Goal: Use online tool/utility: Utilize a website feature to perform a specific function

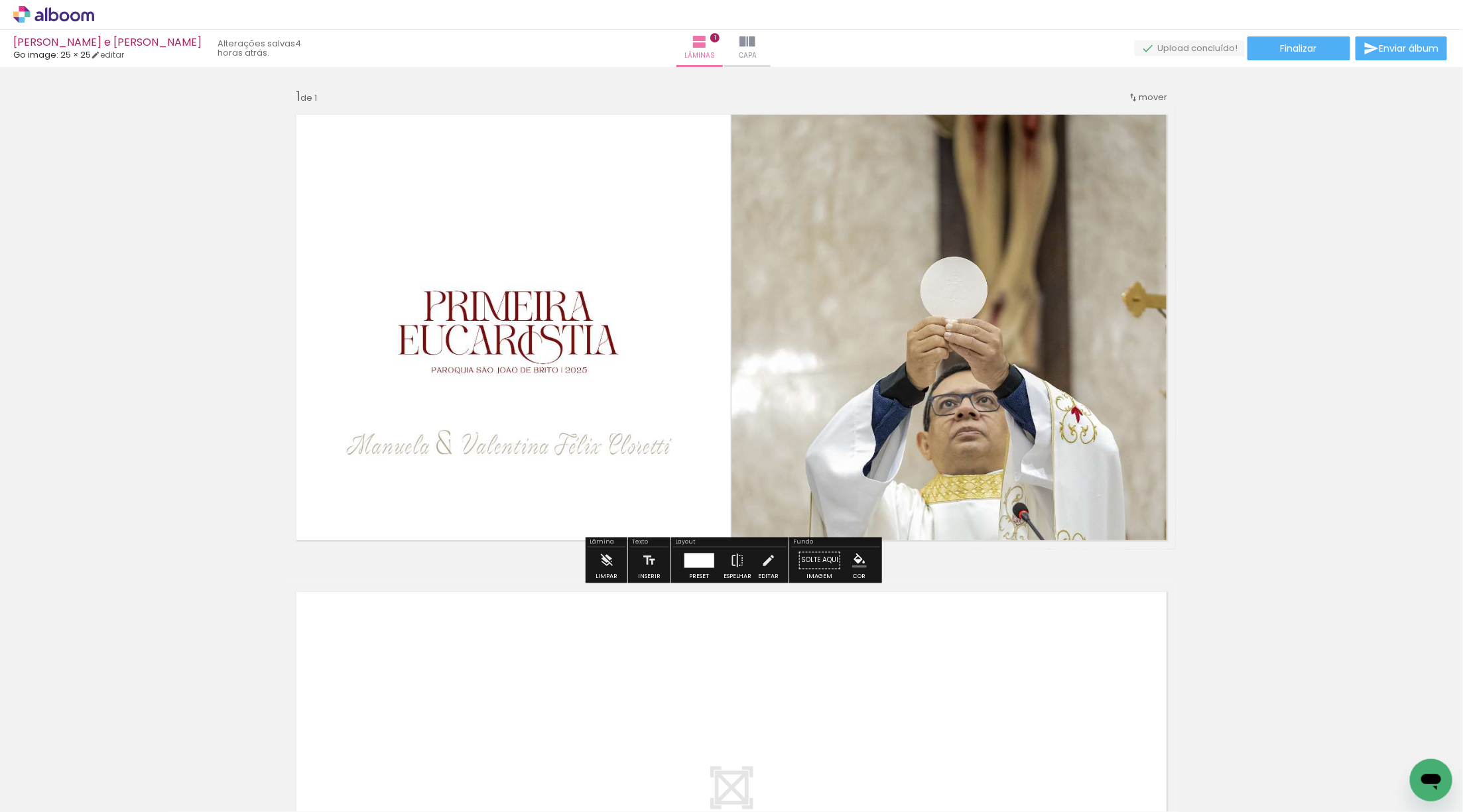
scroll to position [0, 2066]
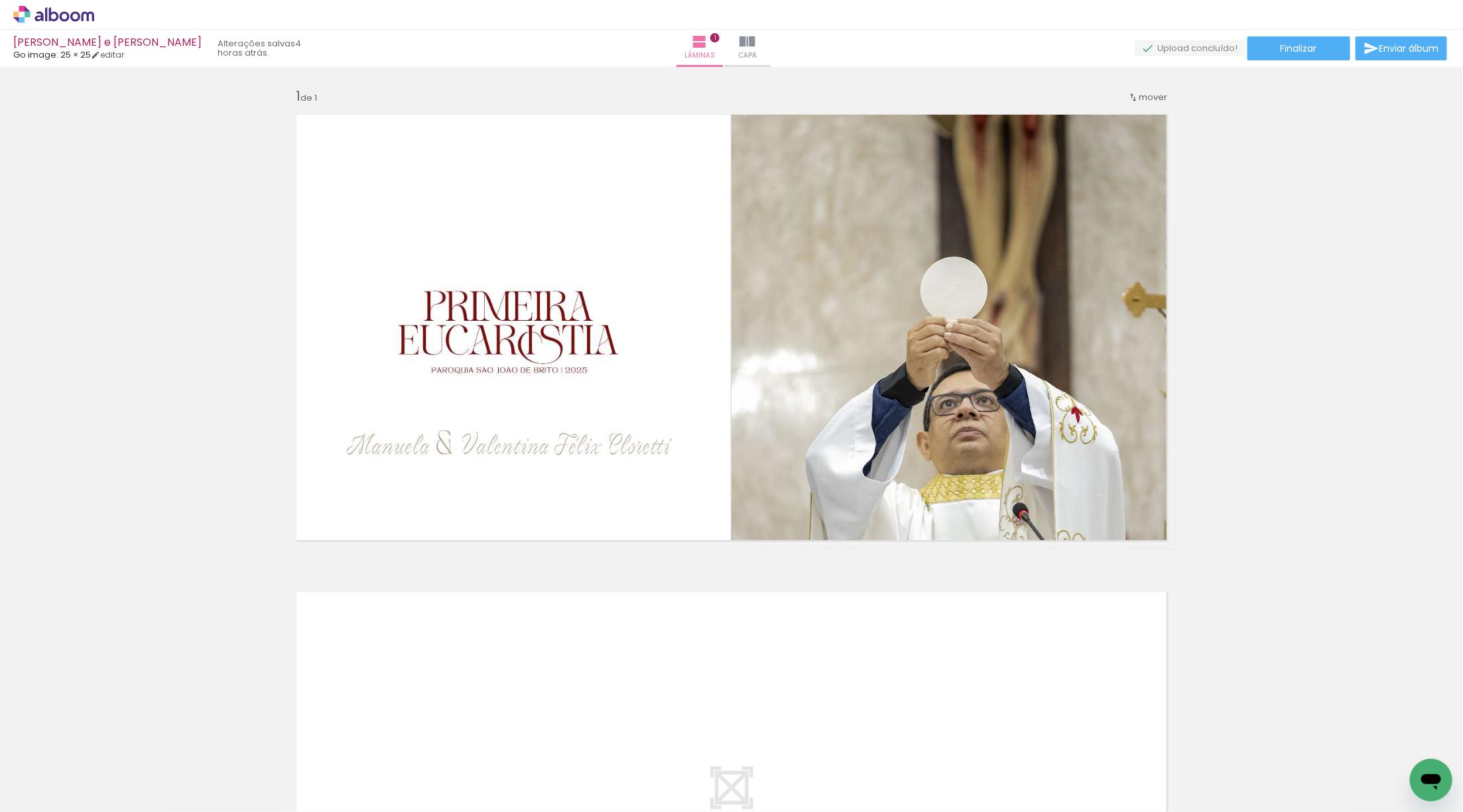
click at [71, 772] on iron-icon at bounding box center [68, 772] width 11 height 11
click at [0, 0] on slot "Não utilizadas" at bounding box center [0, 0] width 0 height 0
type input "Não utilizadas"
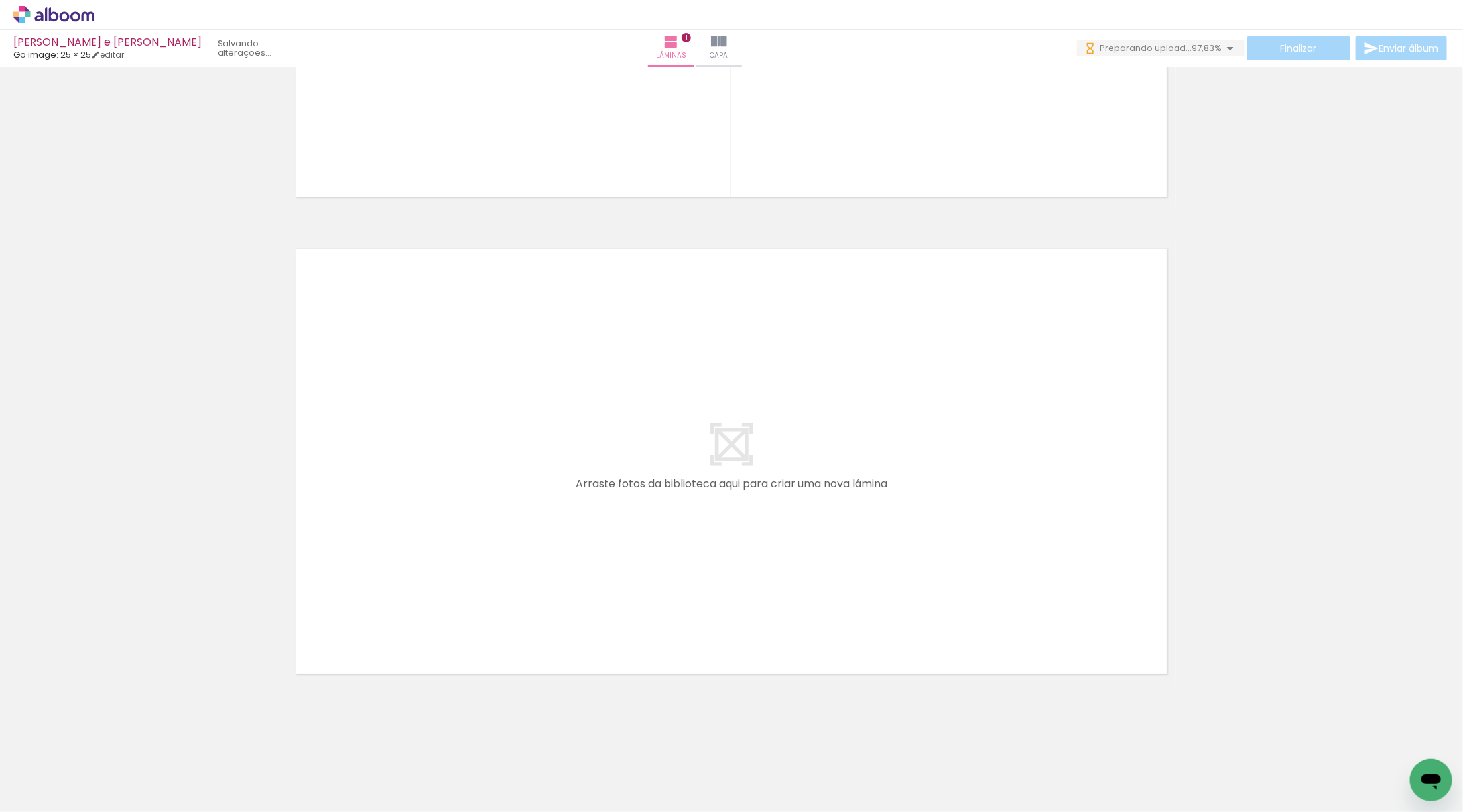
scroll to position [0, 0]
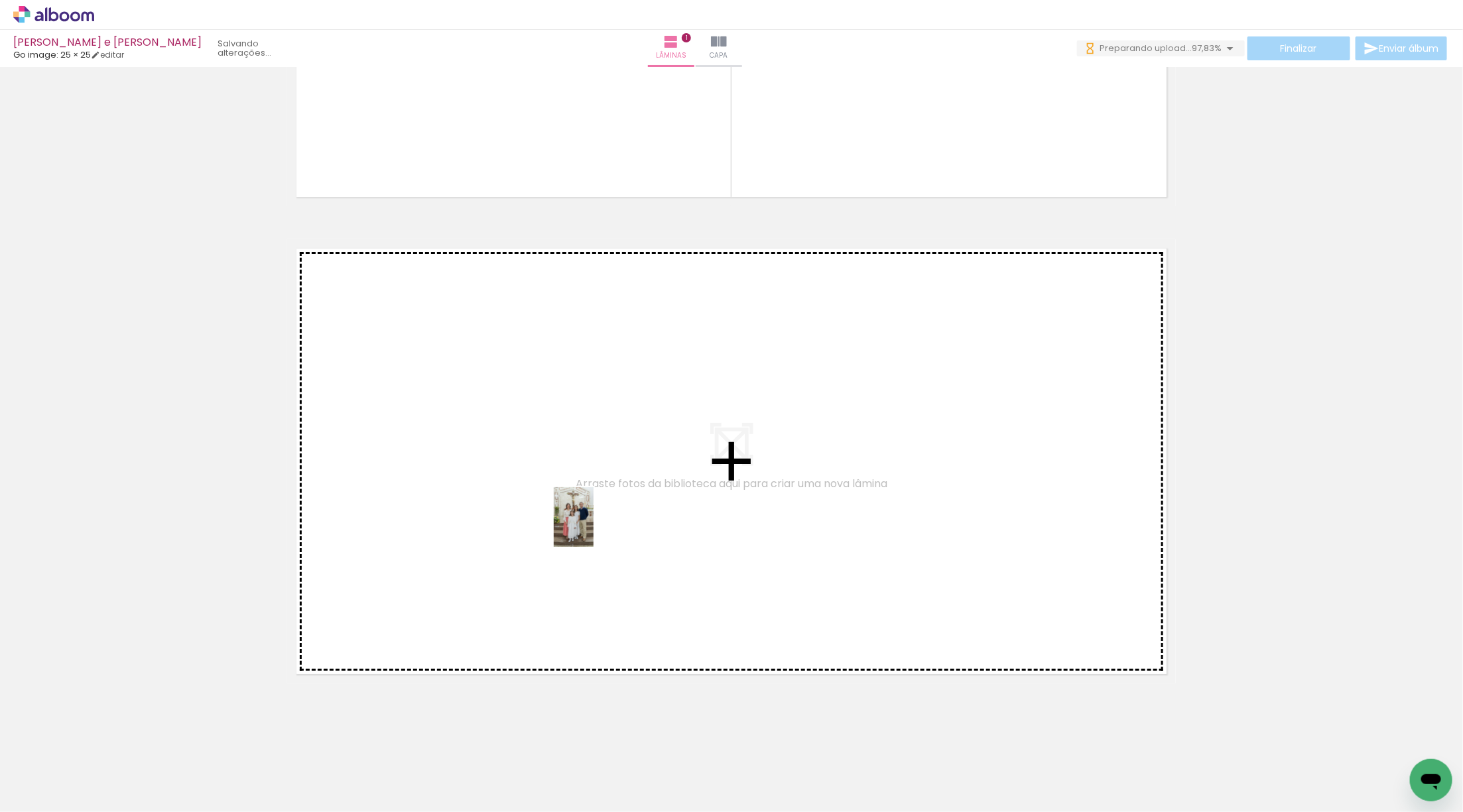
drag, startPoint x: 136, startPoint y: 773, endPoint x: 593, endPoint y: 527, distance: 519.0
click at [593, 527] on quentale-workspace at bounding box center [732, 406] width 1463 height 812
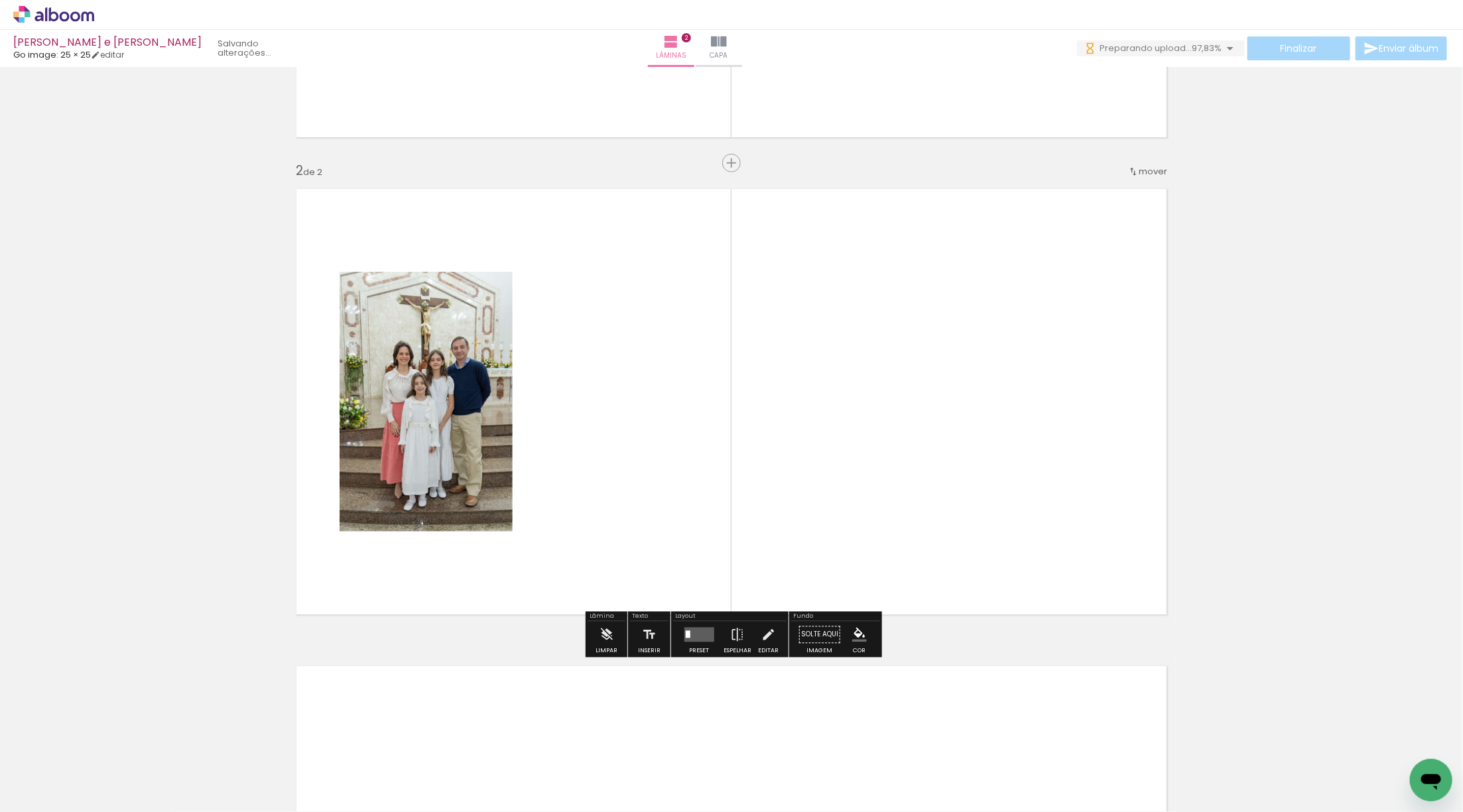
scroll to position [406, 0]
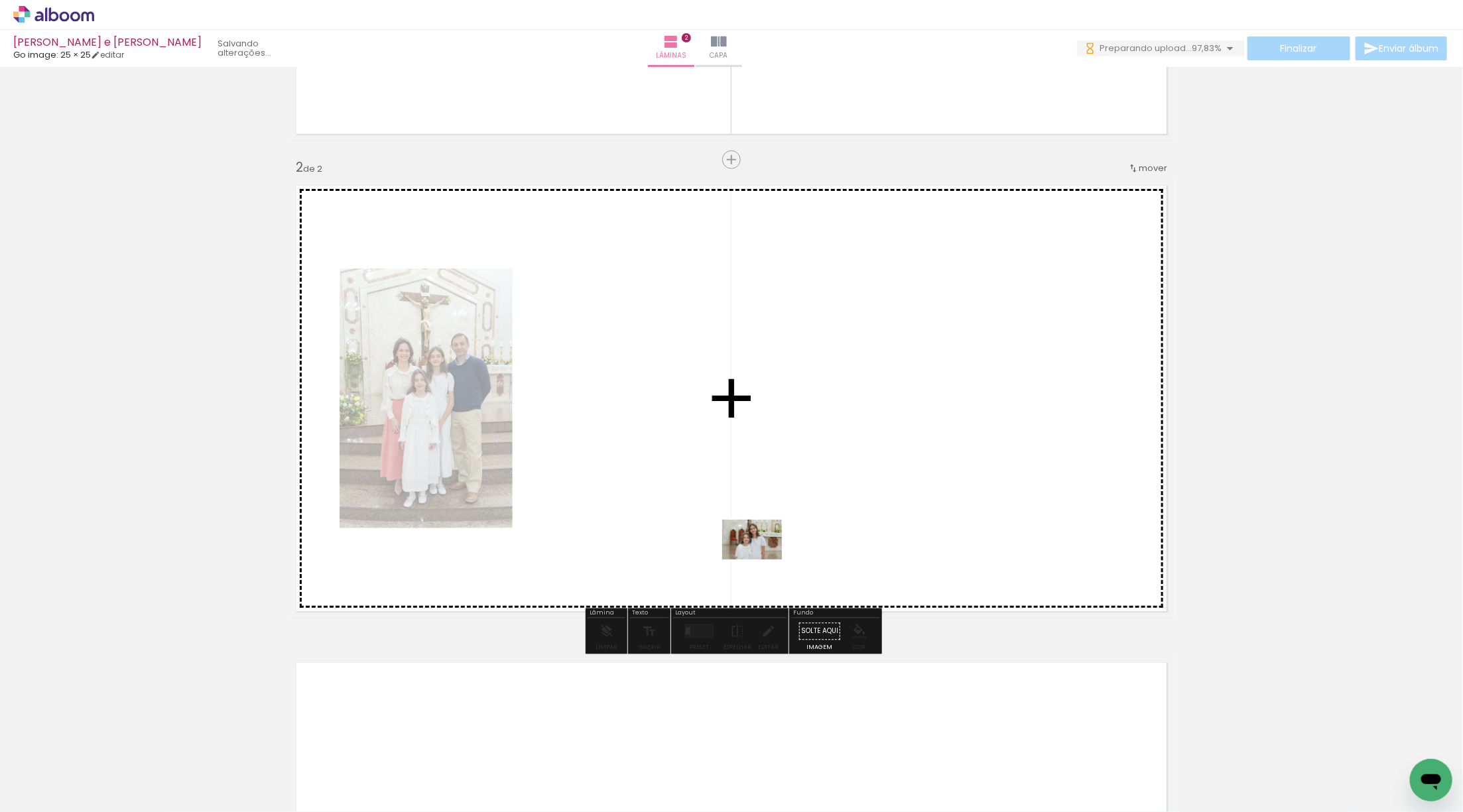
drag, startPoint x: 181, startPoint y: 772, endPoint x: 762, endPoint y: 560, distance: 618.5
click at [762, 560] on quentale-workspace at bounding box center [732, 406] width 1463 height 812
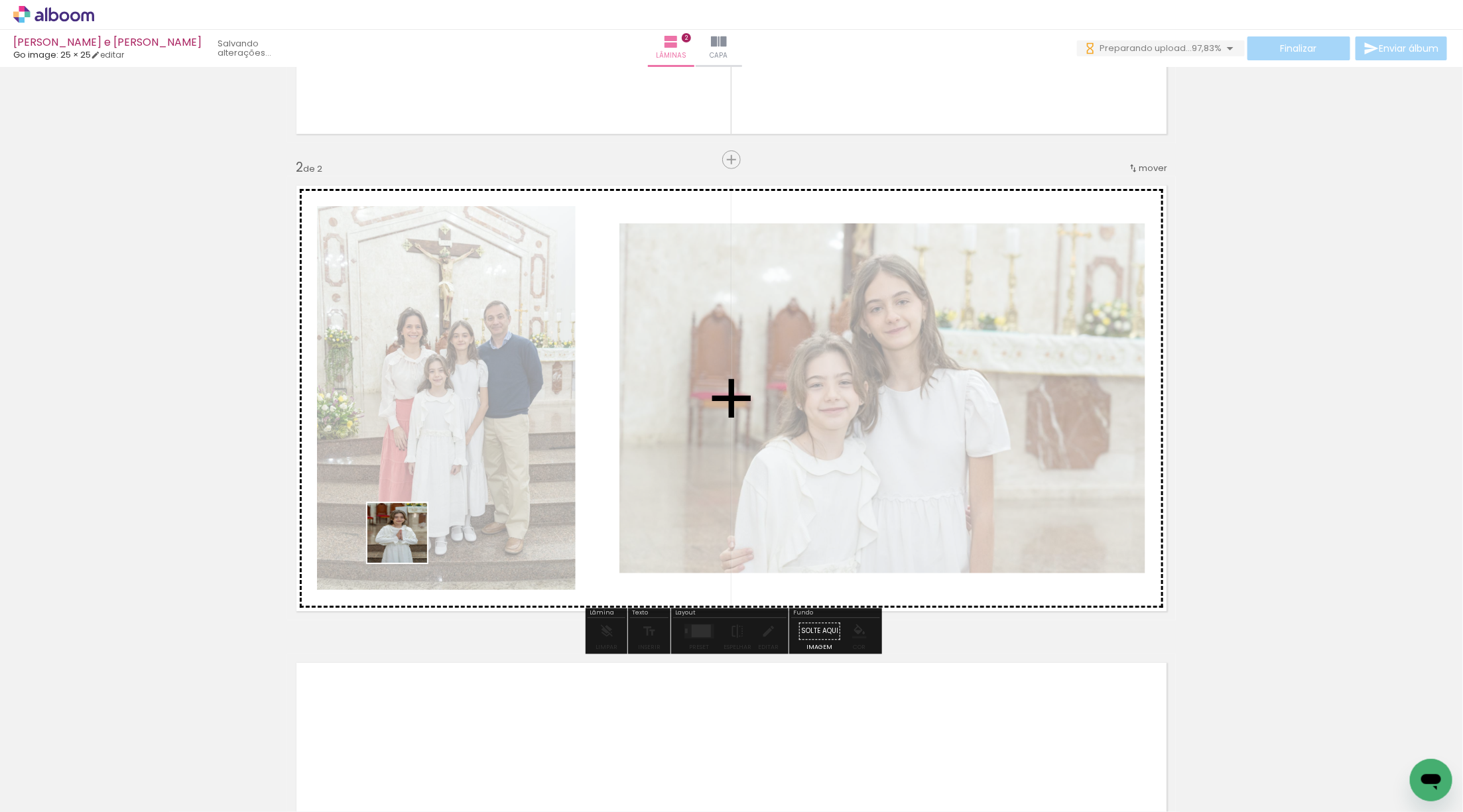
drag, startPoint x: 145, startPoint y: 760, endPoint x: 638, endPoint y: 431, distance: 592.7
click at [640, 428] on quentale-workspace at bounding box center [732, 406] width 1463 height 812
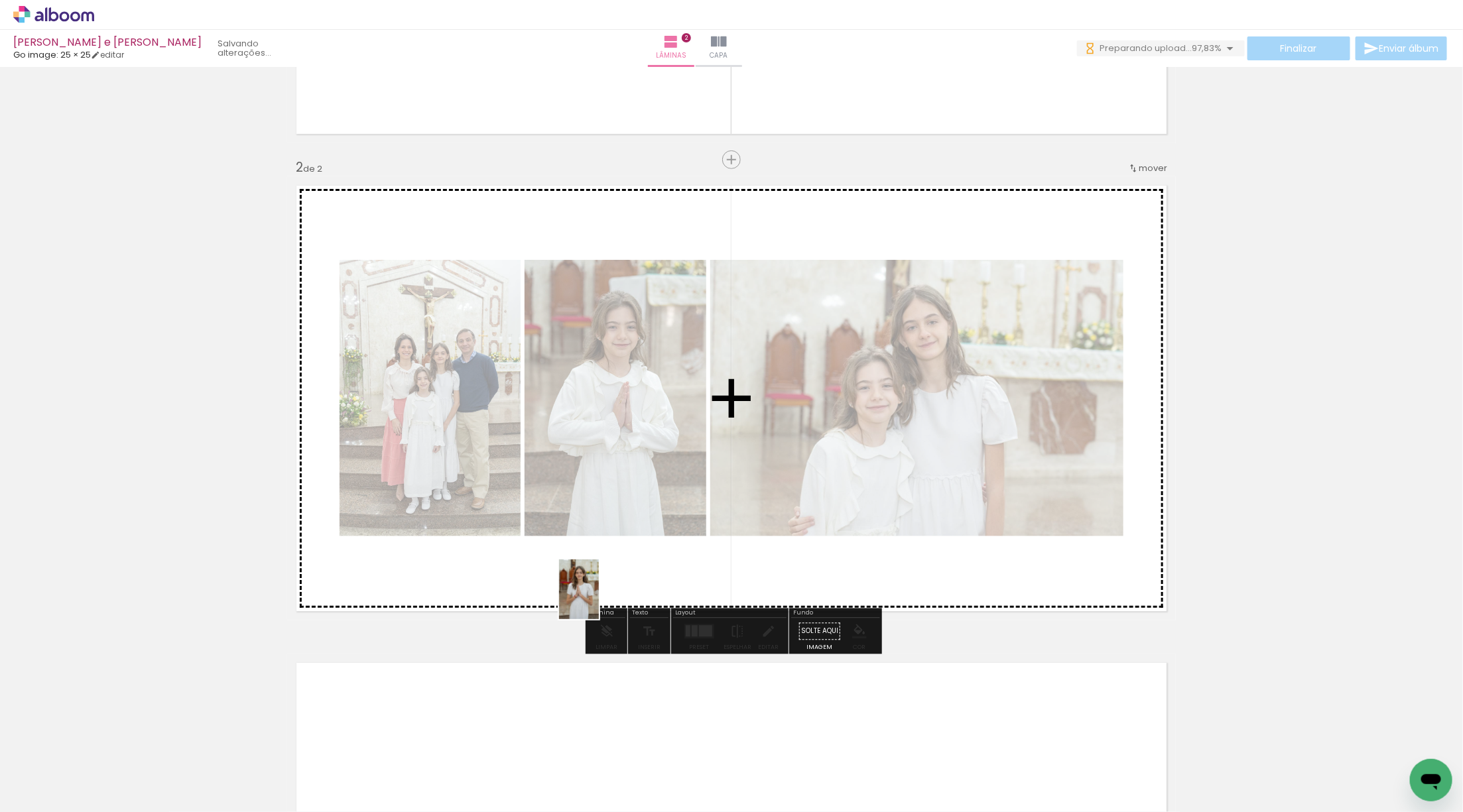
drag, startPoint x: 152, startPoint y: 764, endPoint x: 599, endPoint y: 599, distance: 476.5
click at [599, 599] on quentale-workspace at bounding box center [732, 406] width 1463 height 812
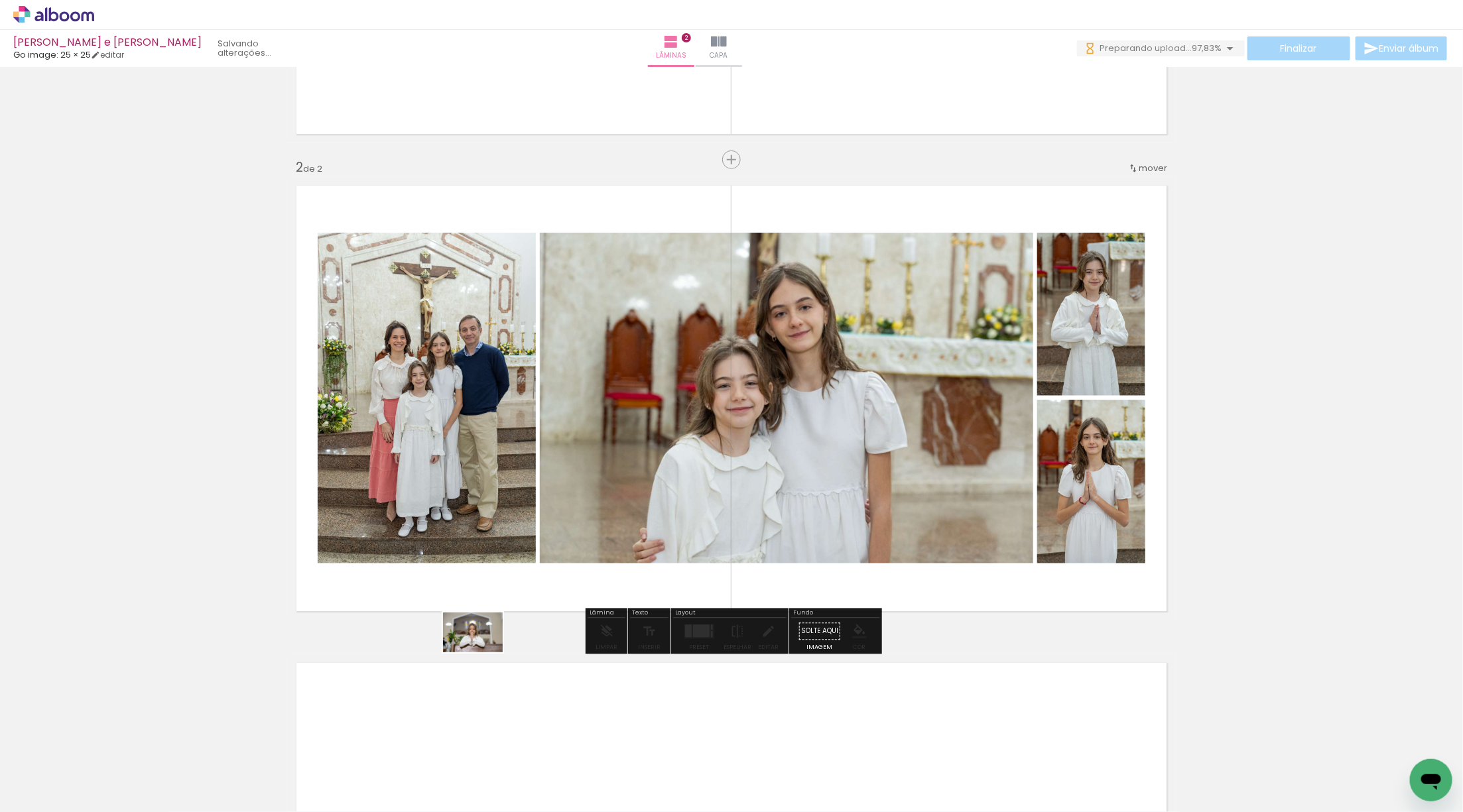
drag, startPoint x: 124, startPoint y: 763, endPoint x: 483, endPoint y: 652, distance: 375.8
click at [483, 652] on quentale-workspace at bounding box center [732, 406] width 1463 height 812
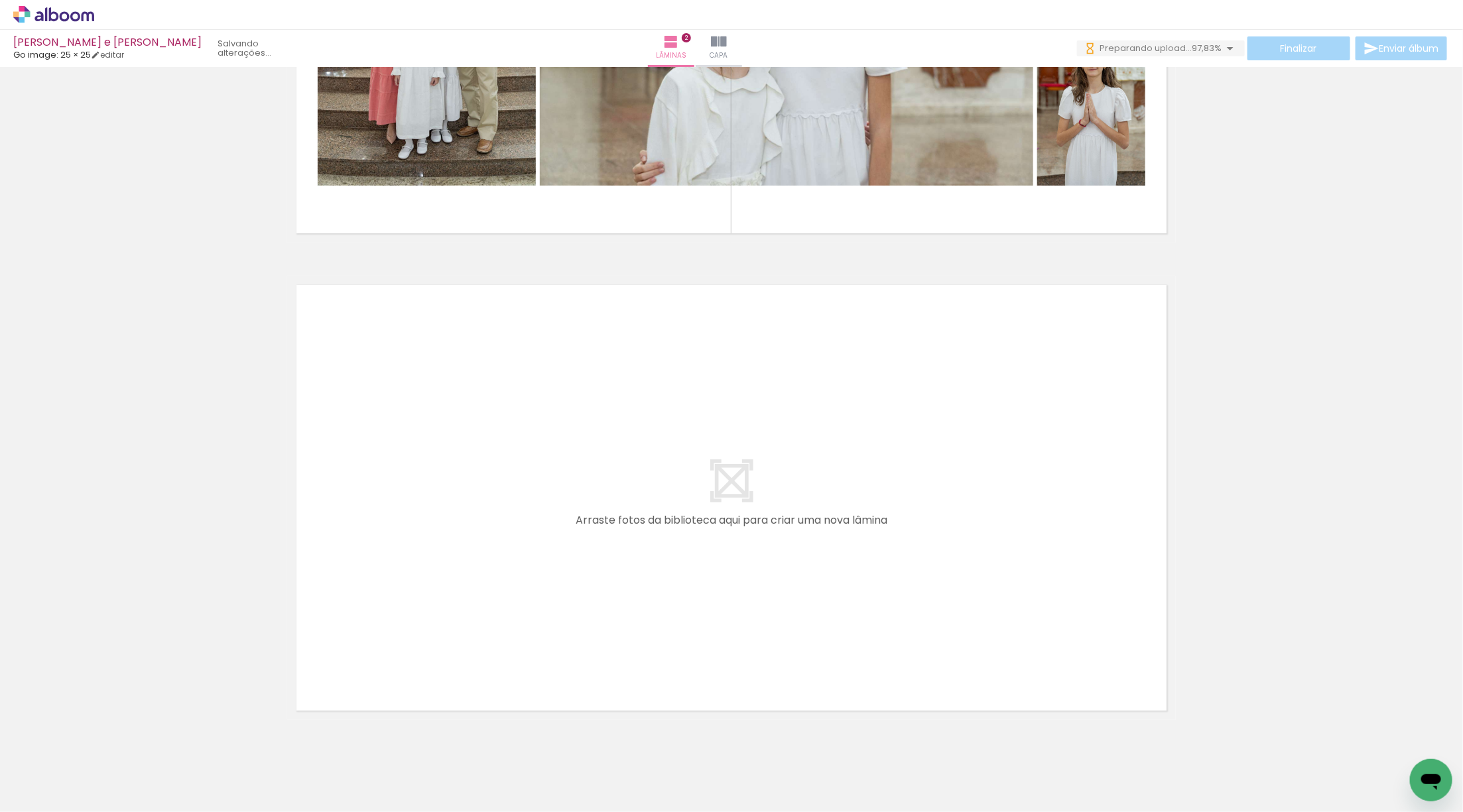
scroll to position [821, 0]
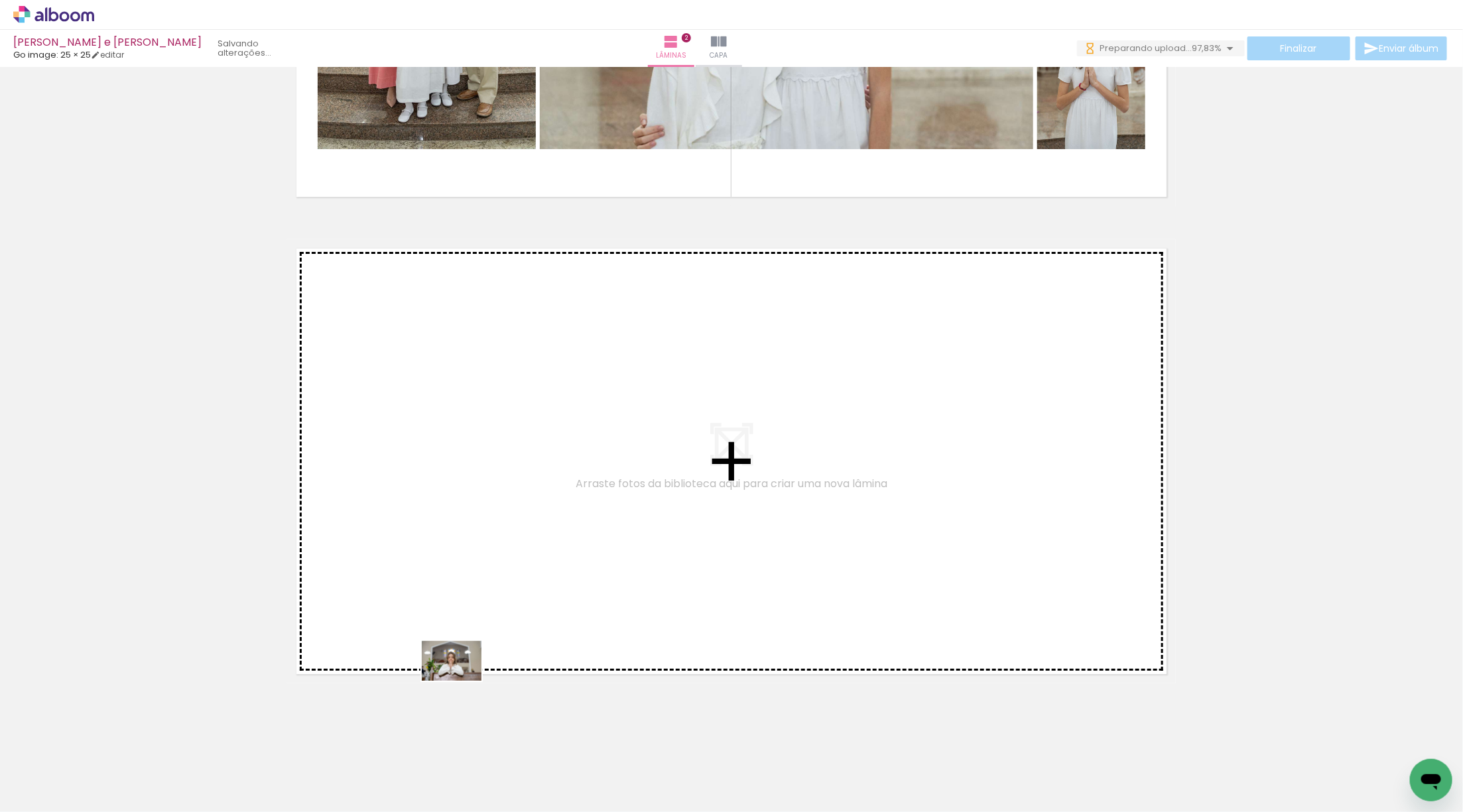
click at [615, 628] on quentale-workspace at bounding box center [732, 406] width 1463 height 812
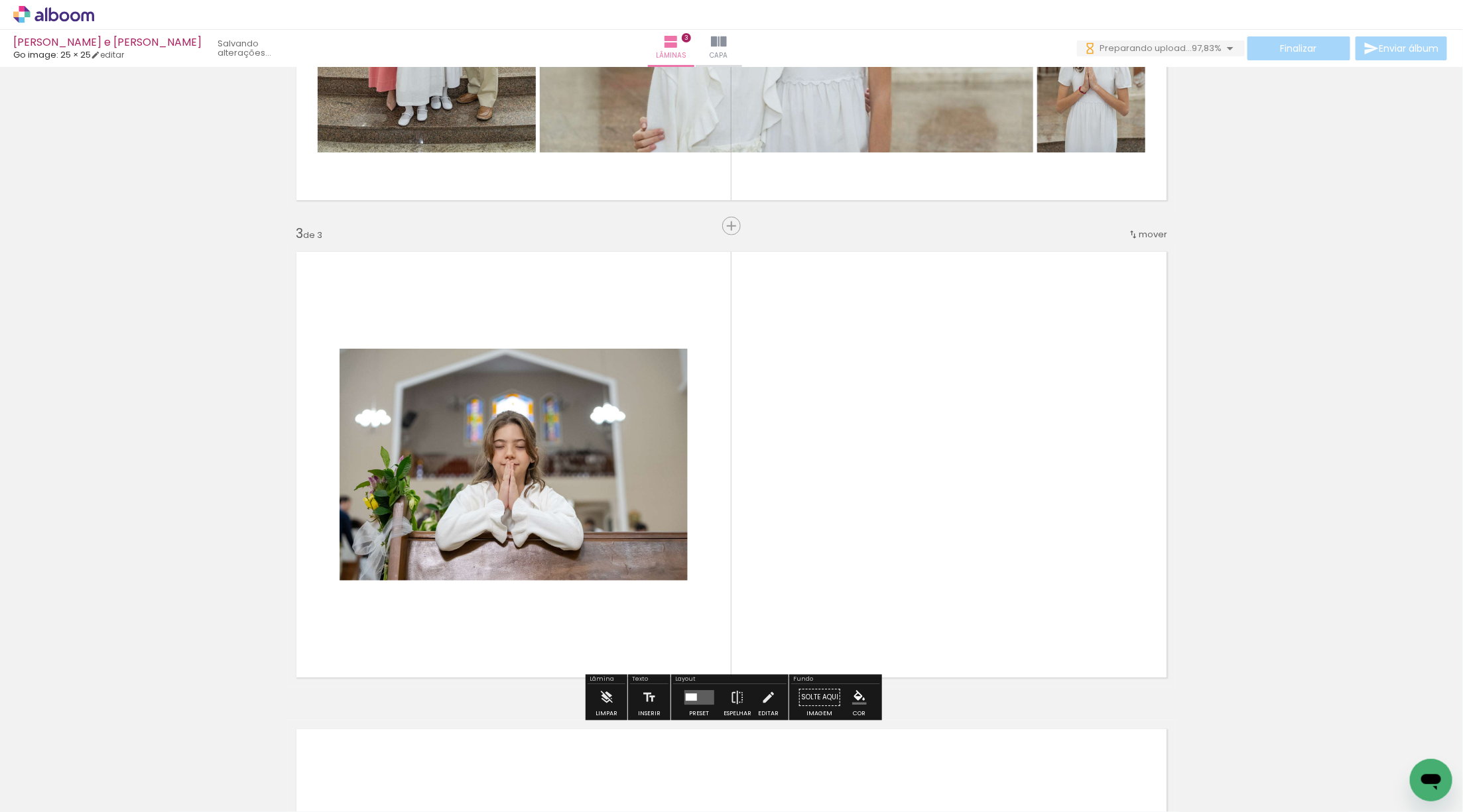
scroll to position [949, 0]
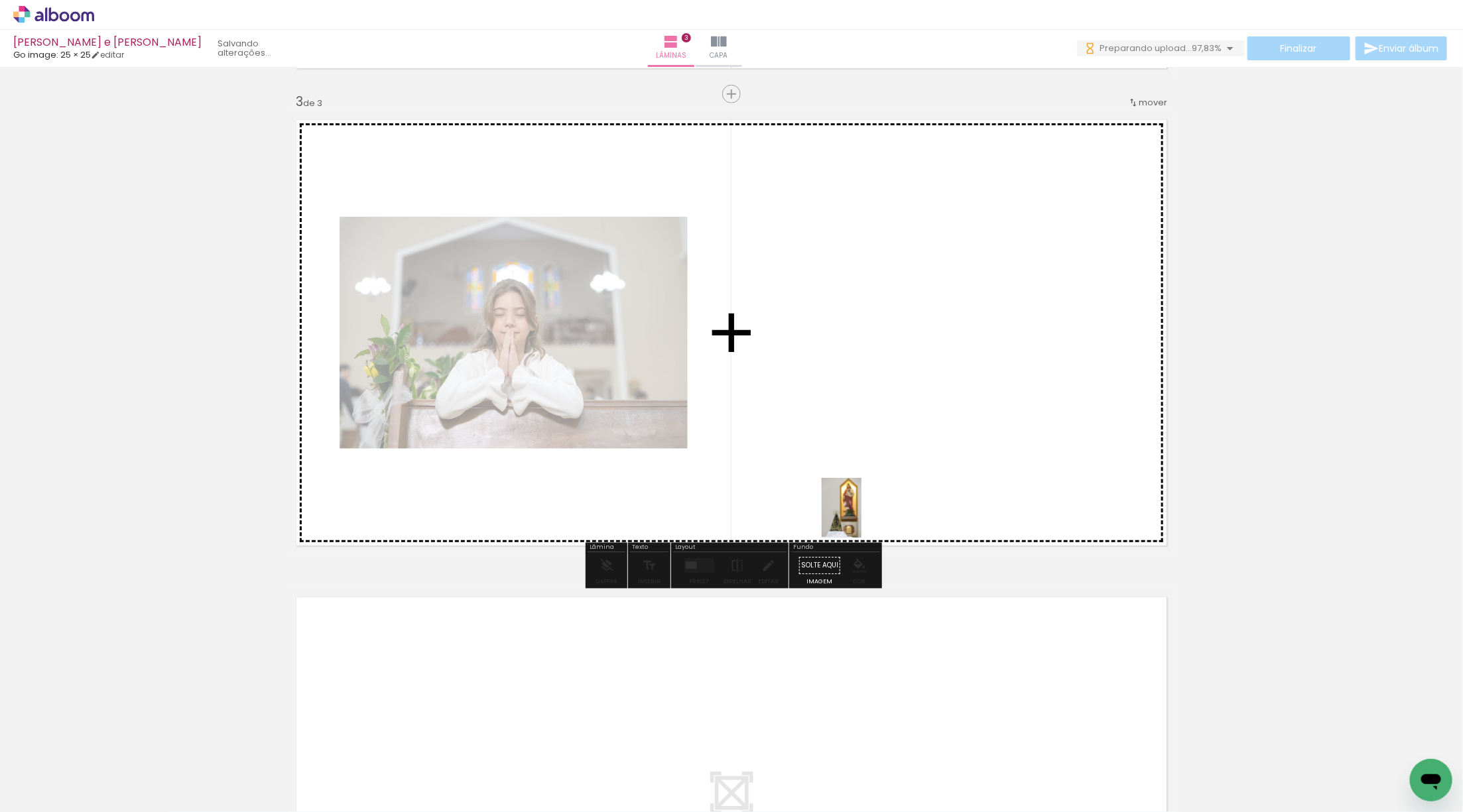
drag, startPoint x: 138, startPoint y: 765, endPoint x: 855, endPoint y: 508, distance: 761.7
click at [855, 508] on quentale-workspace at bounding box center [732, 406] width 1463 height 812
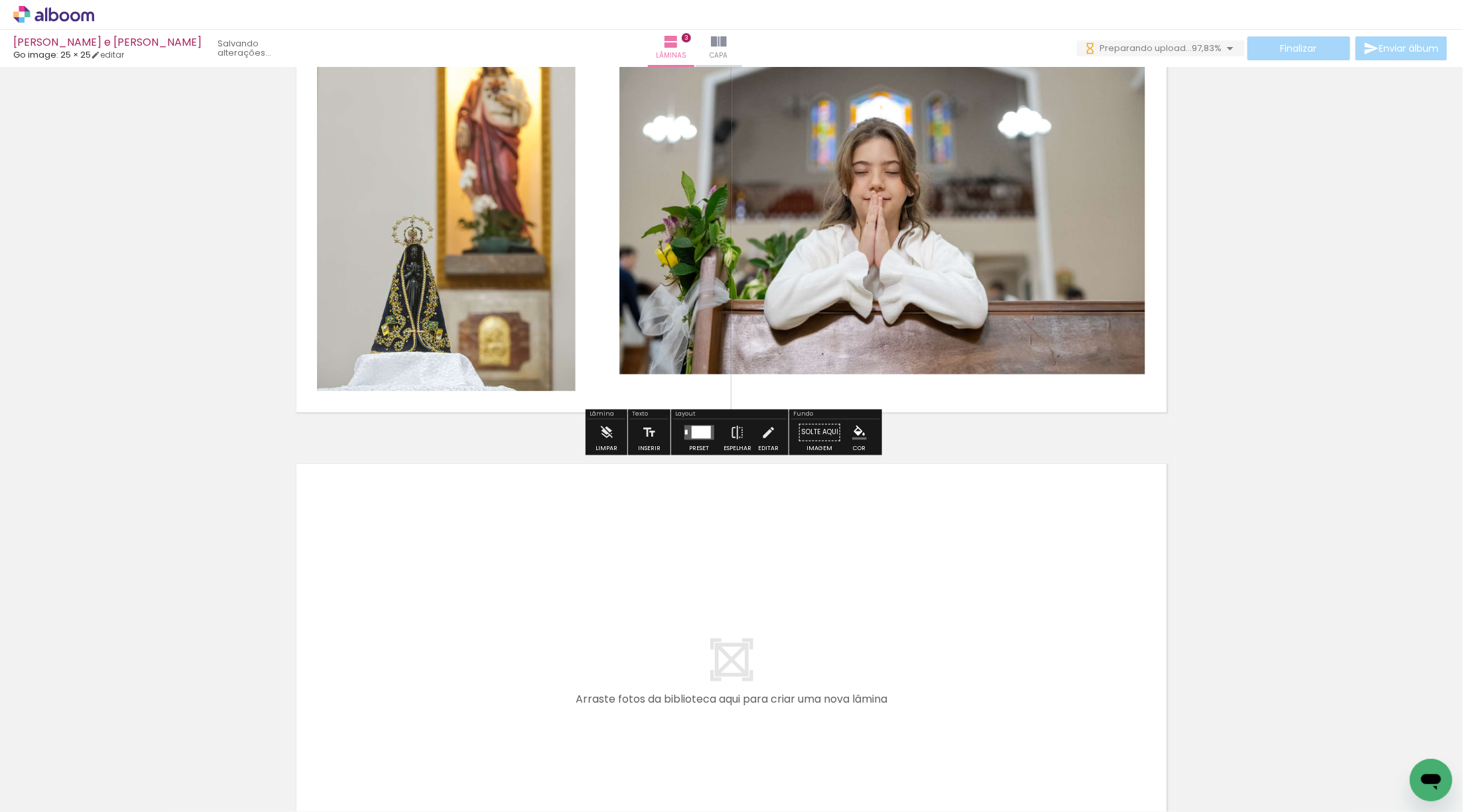
scroll to position [1084, 0]
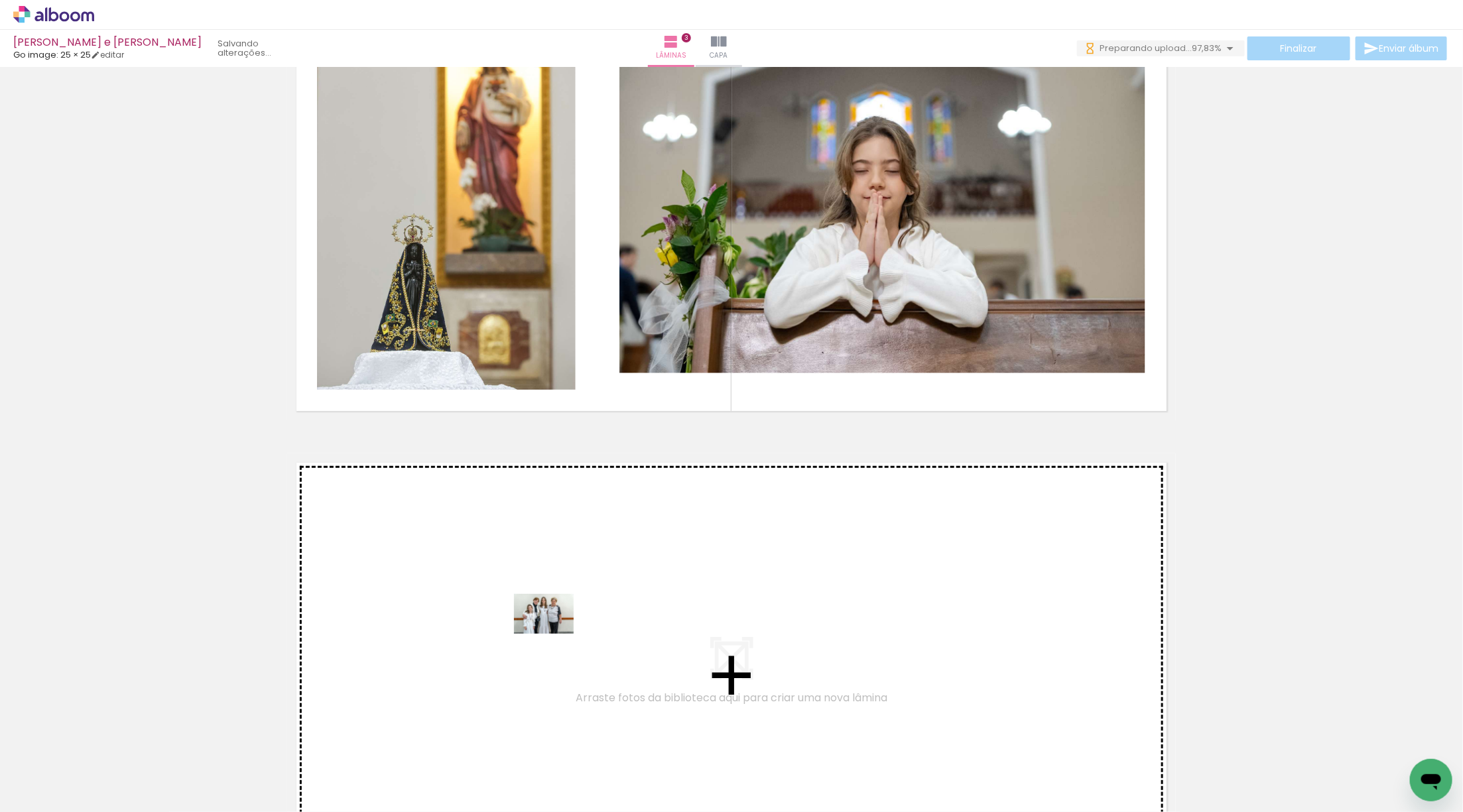
drag, startPoint x: 155, startPoint y: 758, endPoint x: 554, endPoint y: 633, distance: 418.1
click at [554, 633] on quentale-workspace at bounding box center [732, 406] width 1463 height 812
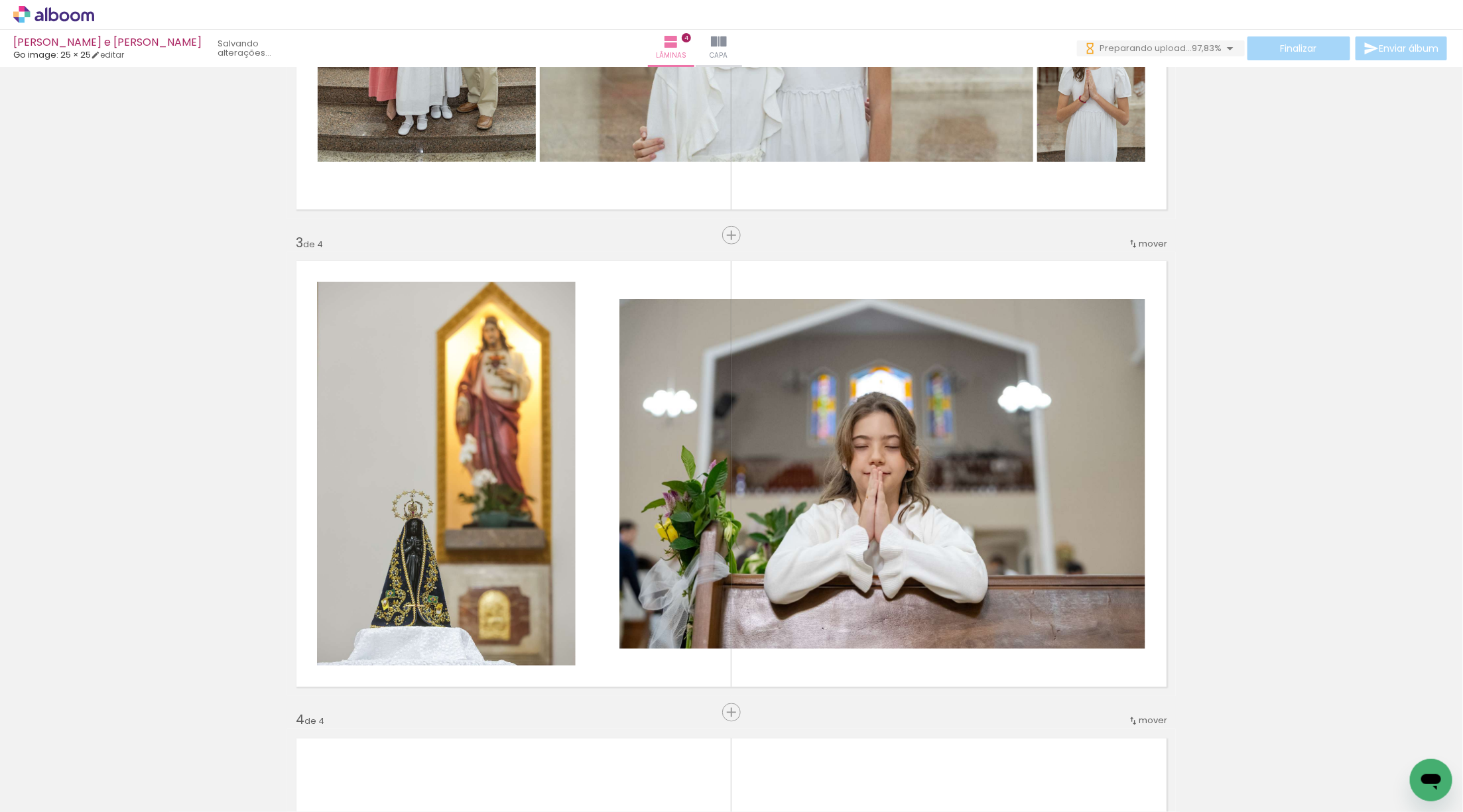
scroll to position [783, 0]
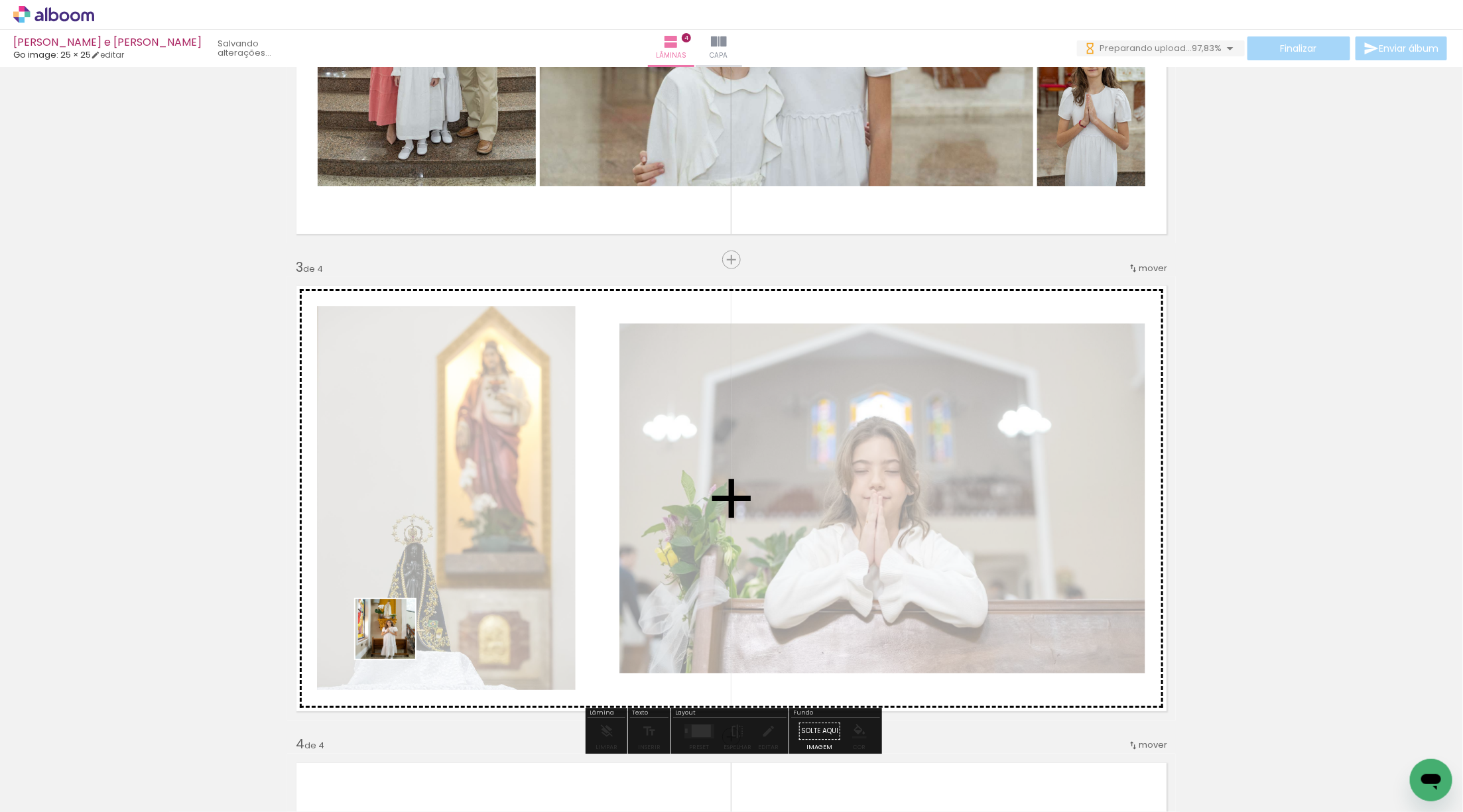
drag, startPoint x: 136, startPoint y: 758, endPoint x: 455, endPoint y: 606, distance: 353.4
click at [456, 604] on quentale-workspace at bounding box center [732, 406] width 1463 height 812
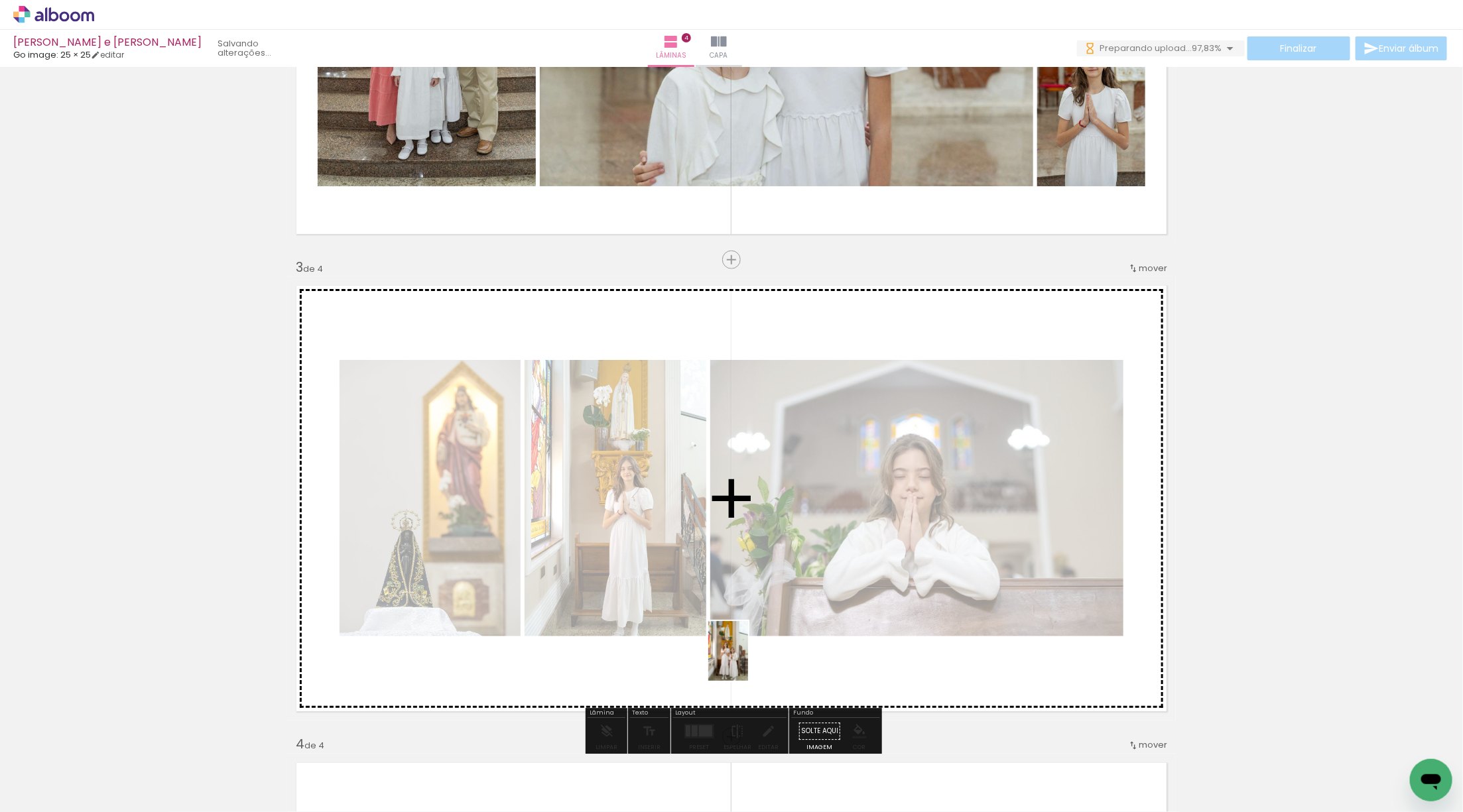
drag, startPoint x: 143, startPoint y: 778, endPoint x: 766, endPoint y: 652, distance: 635.6
click at [752, 658] on quentale-workspace at bounding box center [732, 406] width 1463 height 812
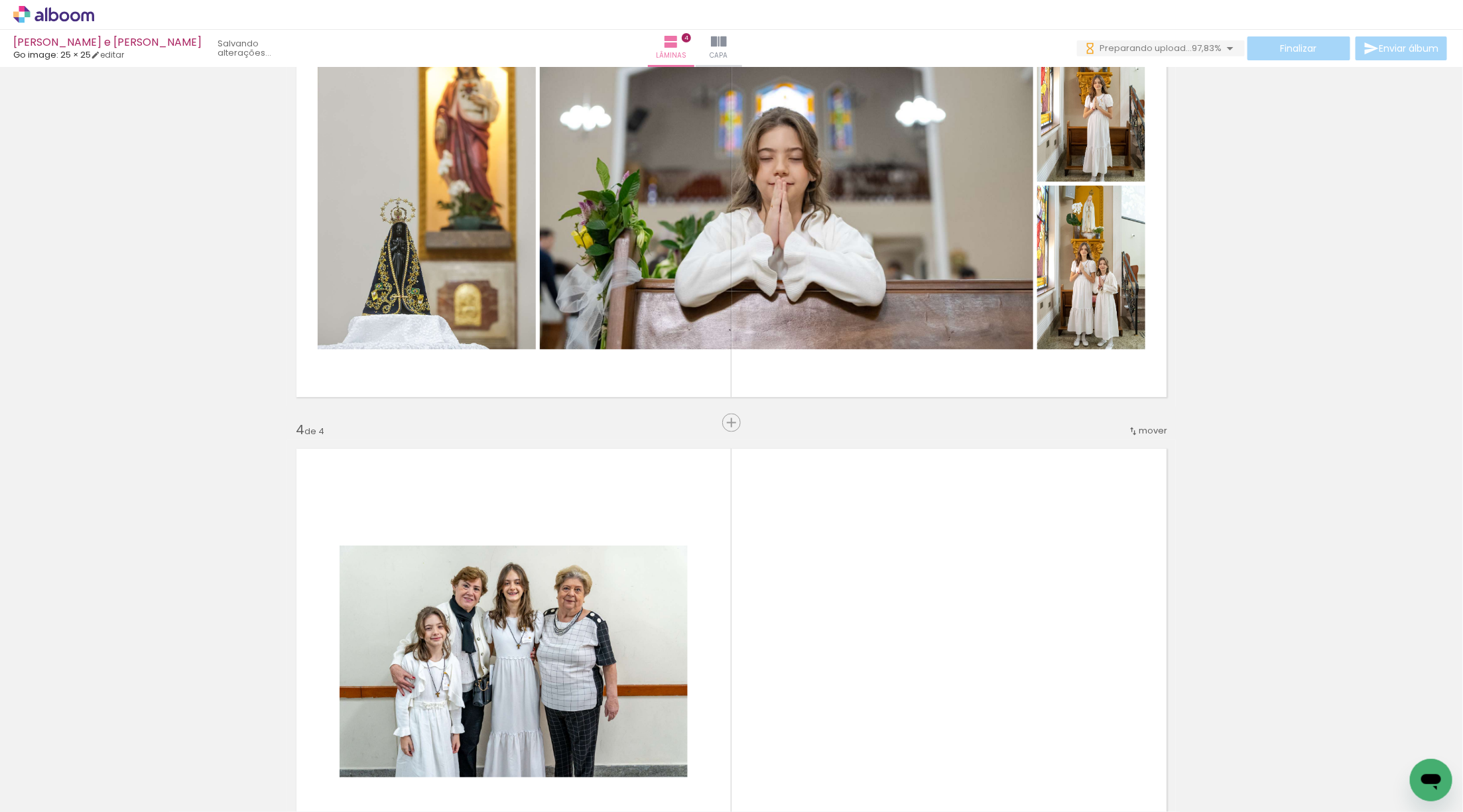
scroll to position [1193, 0]
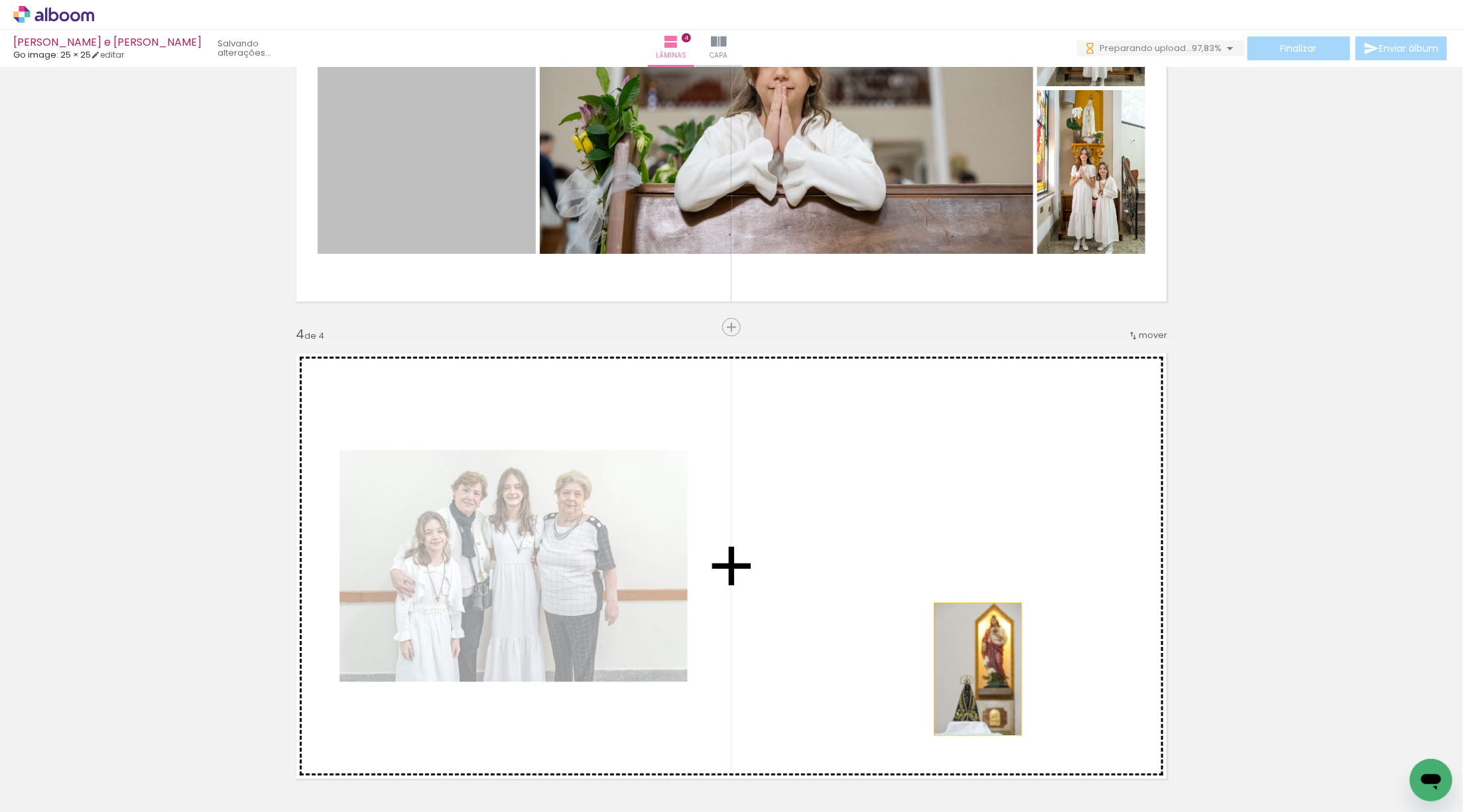
drag, startPoint x: 447, startPoint y: 194, endPoint x: 971, endPoint y: 650, distance: 694.6
click at [971, 651] on div "Inserir lâmina 1 de 4 Inserir lâmina 2 de 4 Inserir lâmina 3 de 4 Inserir lâmin…" at bounding box center [732, 71] width 1463 height 2387
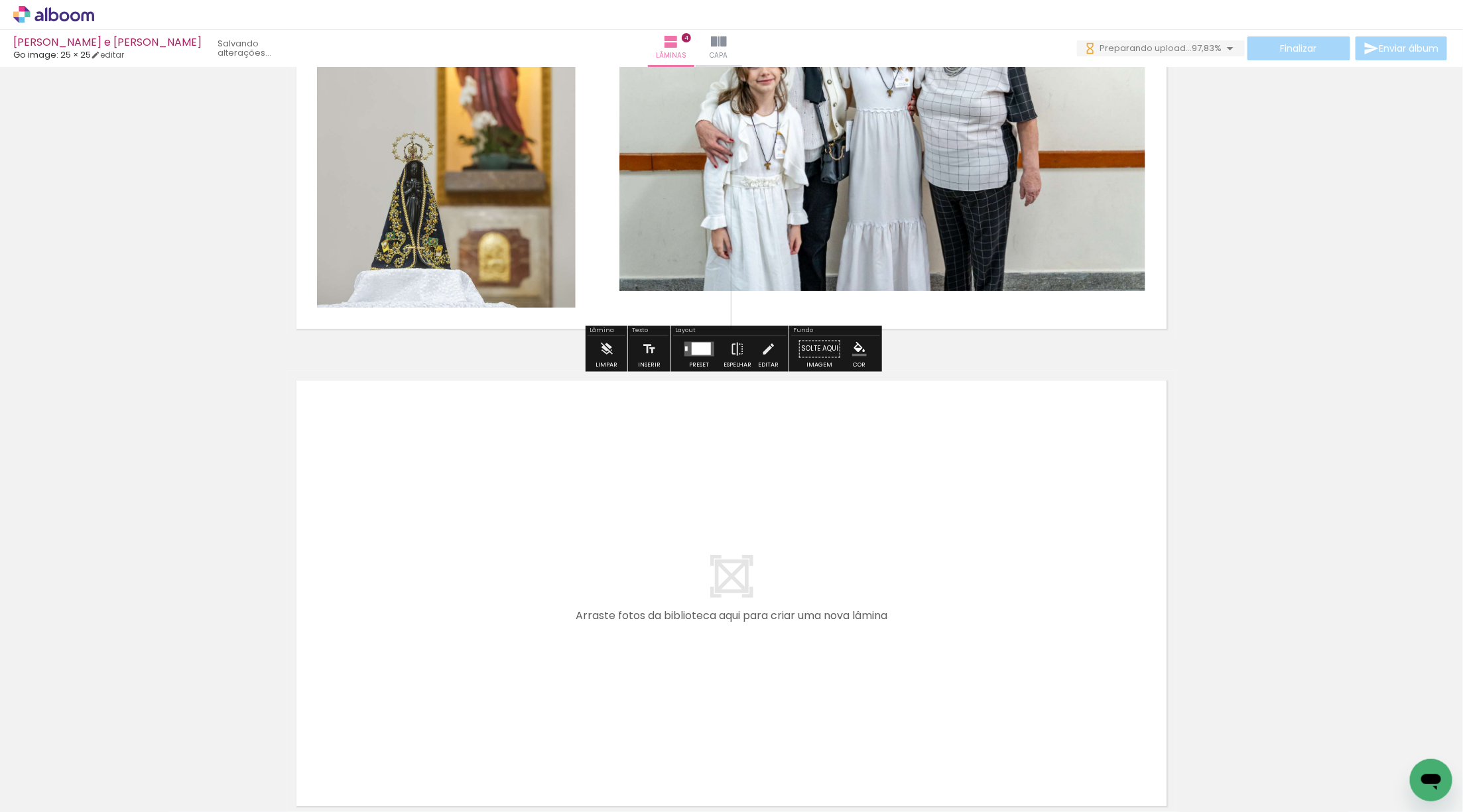
scroll to position [1645, 0]
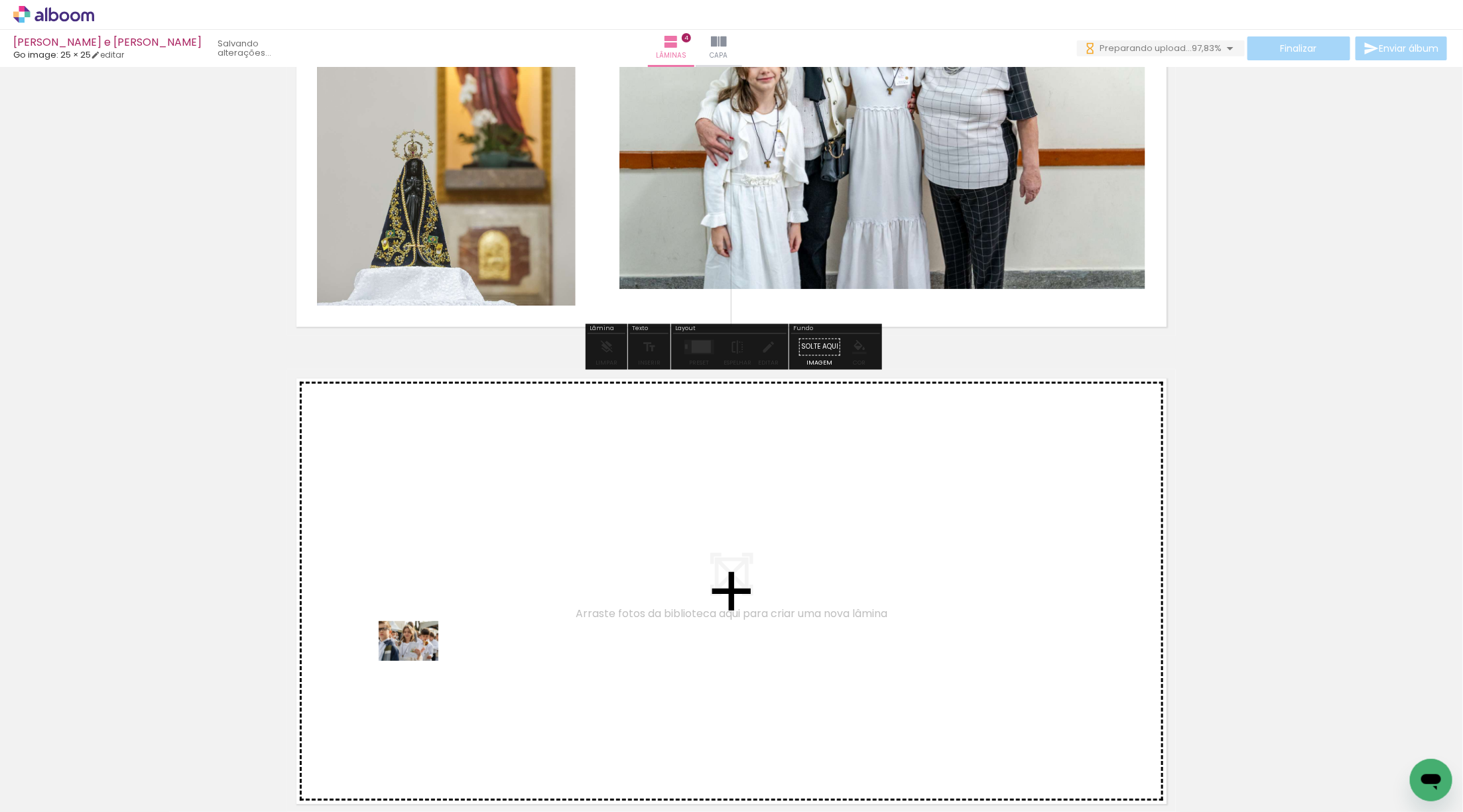
drag, startPoint x: 155, startPoint y: 757, endPoint x: 438, endPoint y: 654, distance: 301.2
click at [438, 654] on quentale-workspace at bounding box center [732, 406] width 1463 height 812
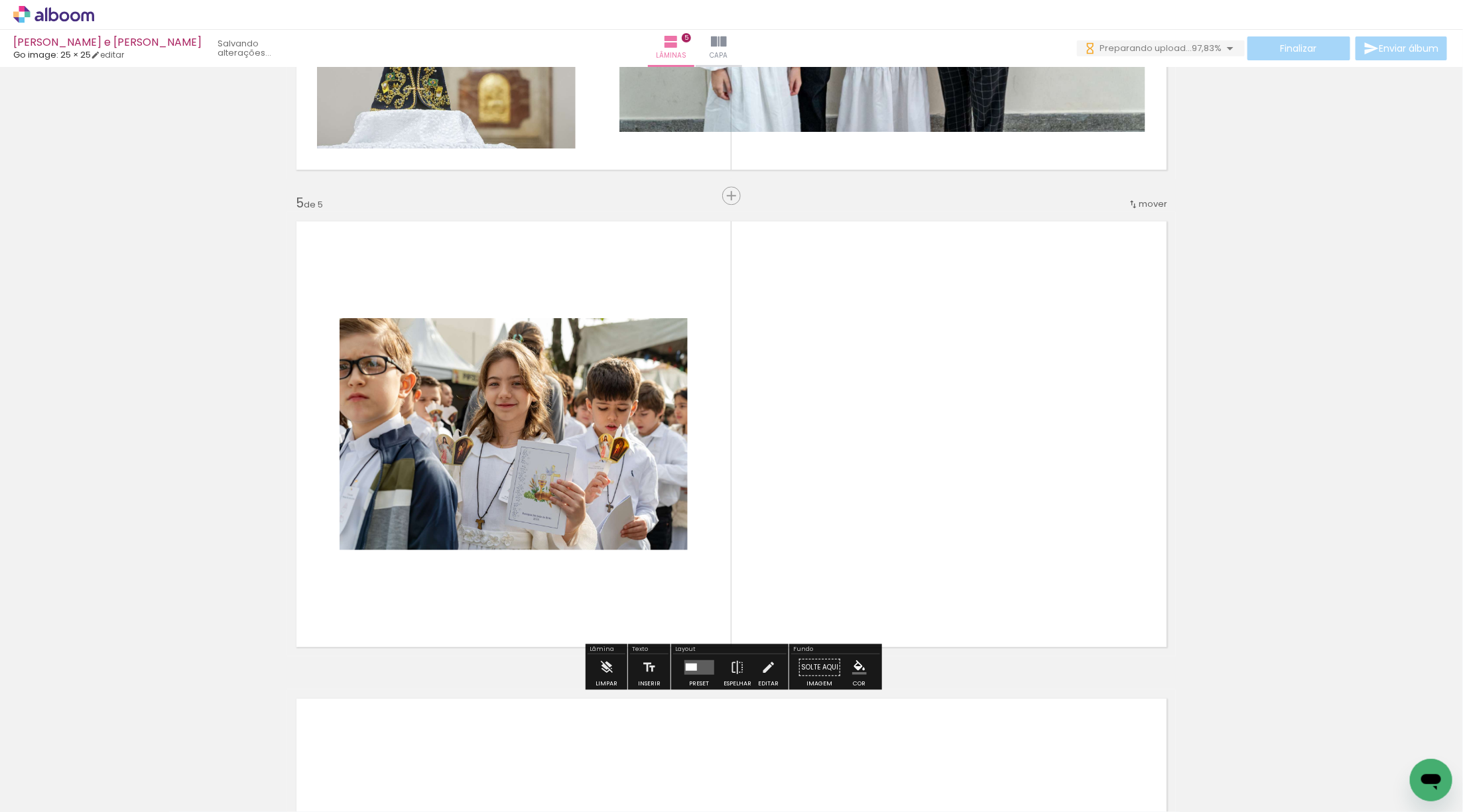
scroll to position [1838, 0]
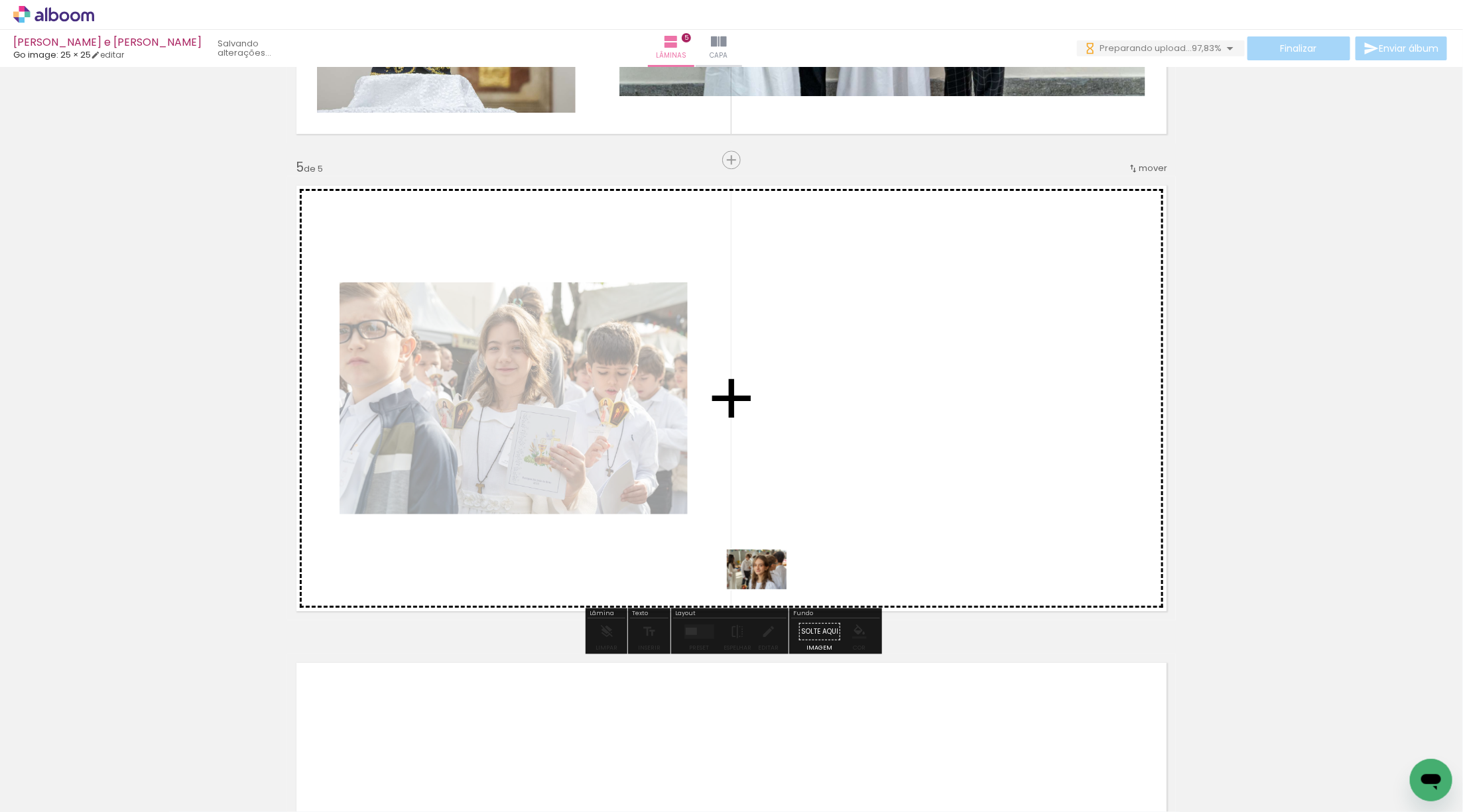
drag, startPoint x: 158, startPoint y: 760, endPoint x: 770, endPoint y: 585, distance: 636.5
click at [770, 586] on quentale-workspace at bounding box center [732, 406] width 1463 height 812
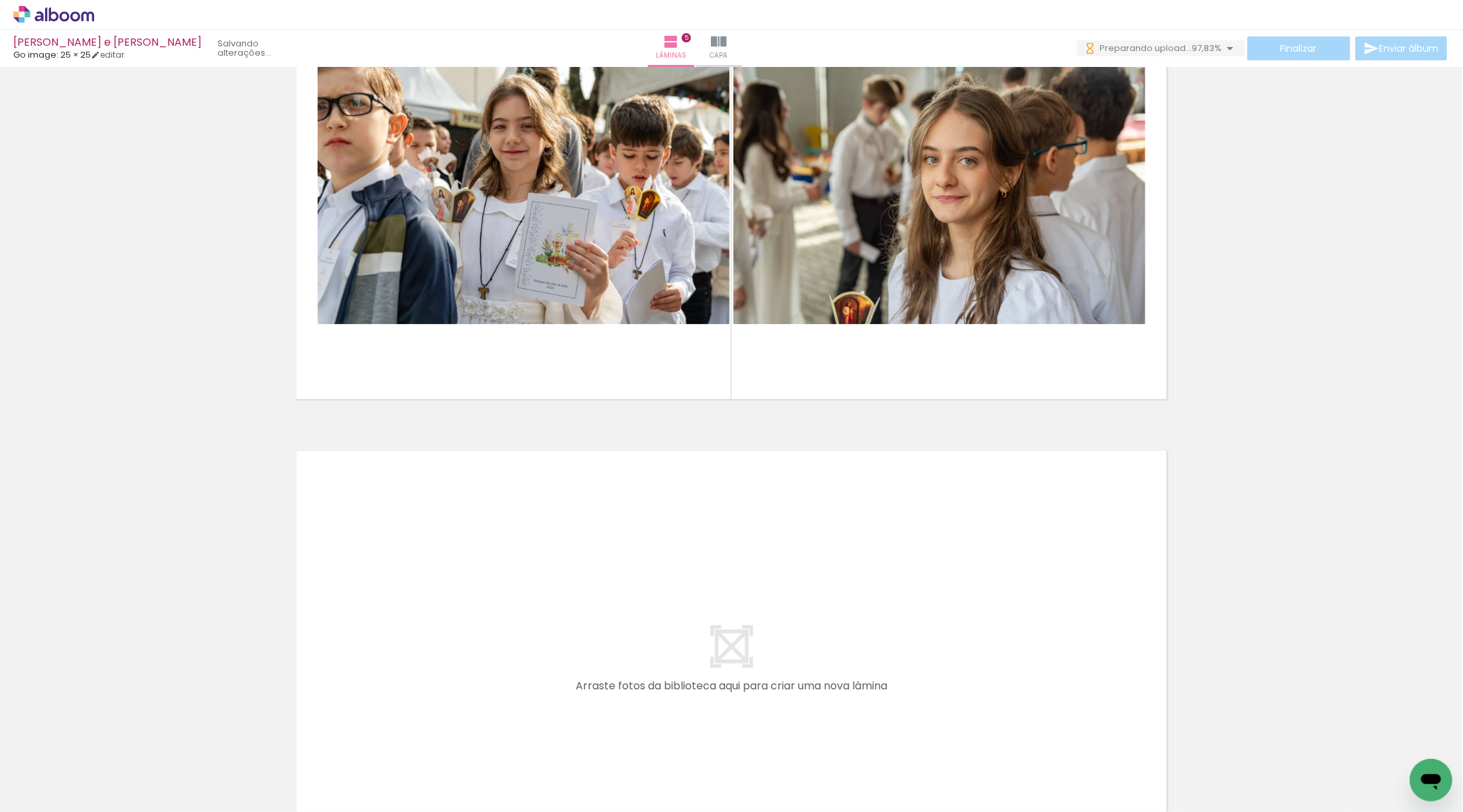
scroll to position [2066, 0]
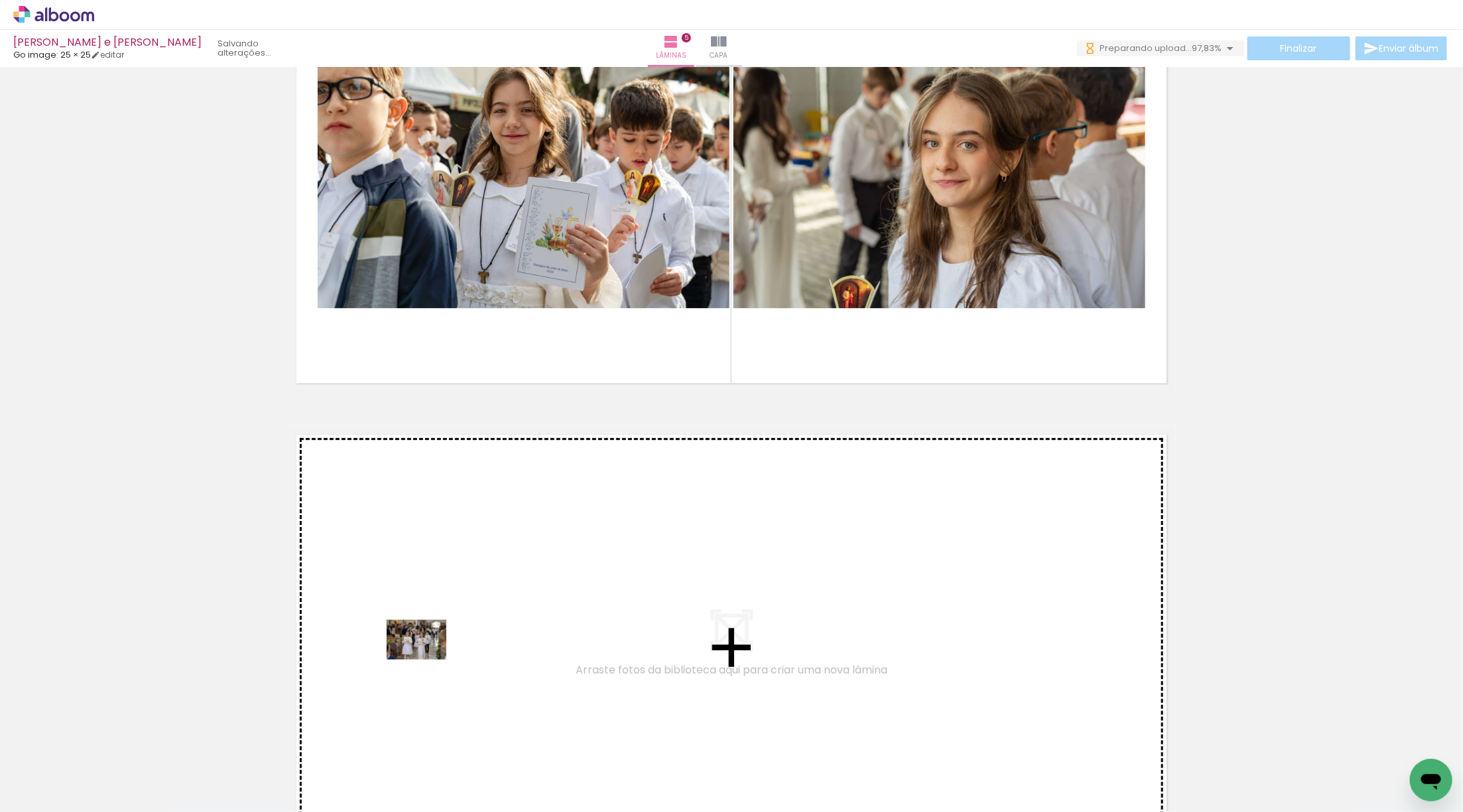
drag, startPoint x: 188, startPoint y: 758, endPoint x: 430, endPoint y: 655, distance: 263.0
click at [430, 655] on quentale-workspace at bounding box center [732, 406] width 1463 height 812
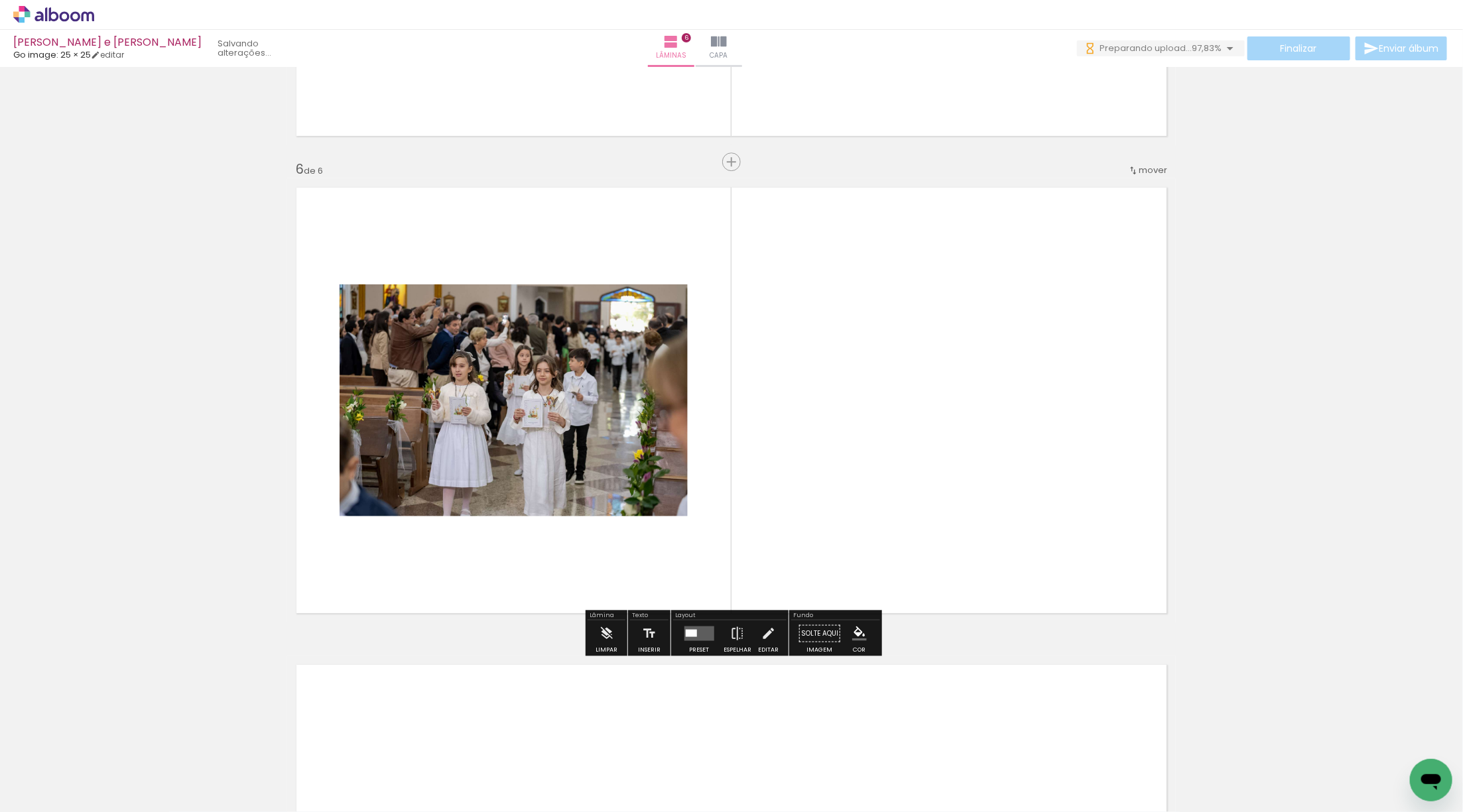
scroll to position [2316, 0]
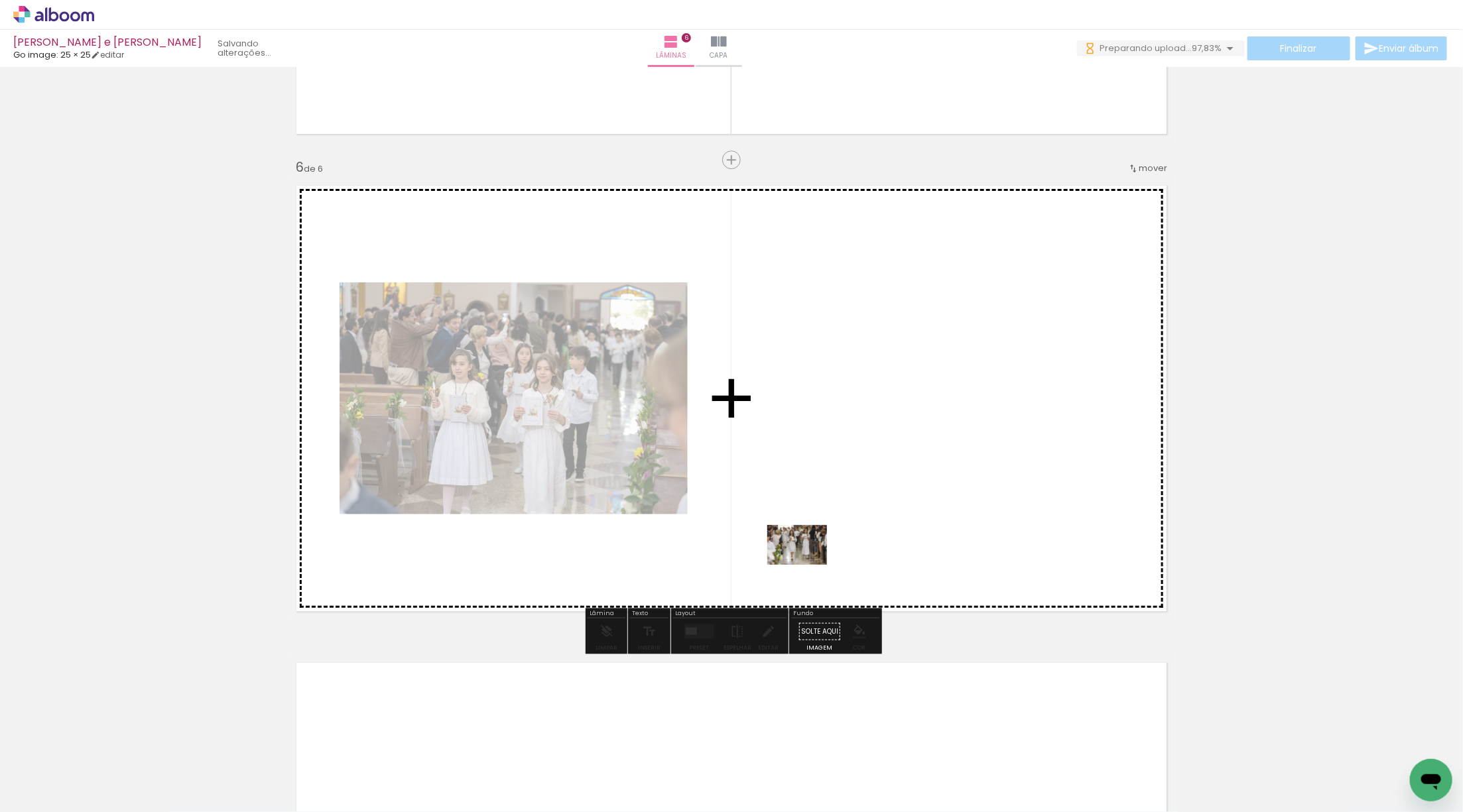
drag, startPoint x: 155, startPoint y: 775, endPoint x: 846, endPoint y: 549, distance: 727.0
click at [848, 549] on quentale-workspace at bounding box center [732, 406] width 1463 height 812
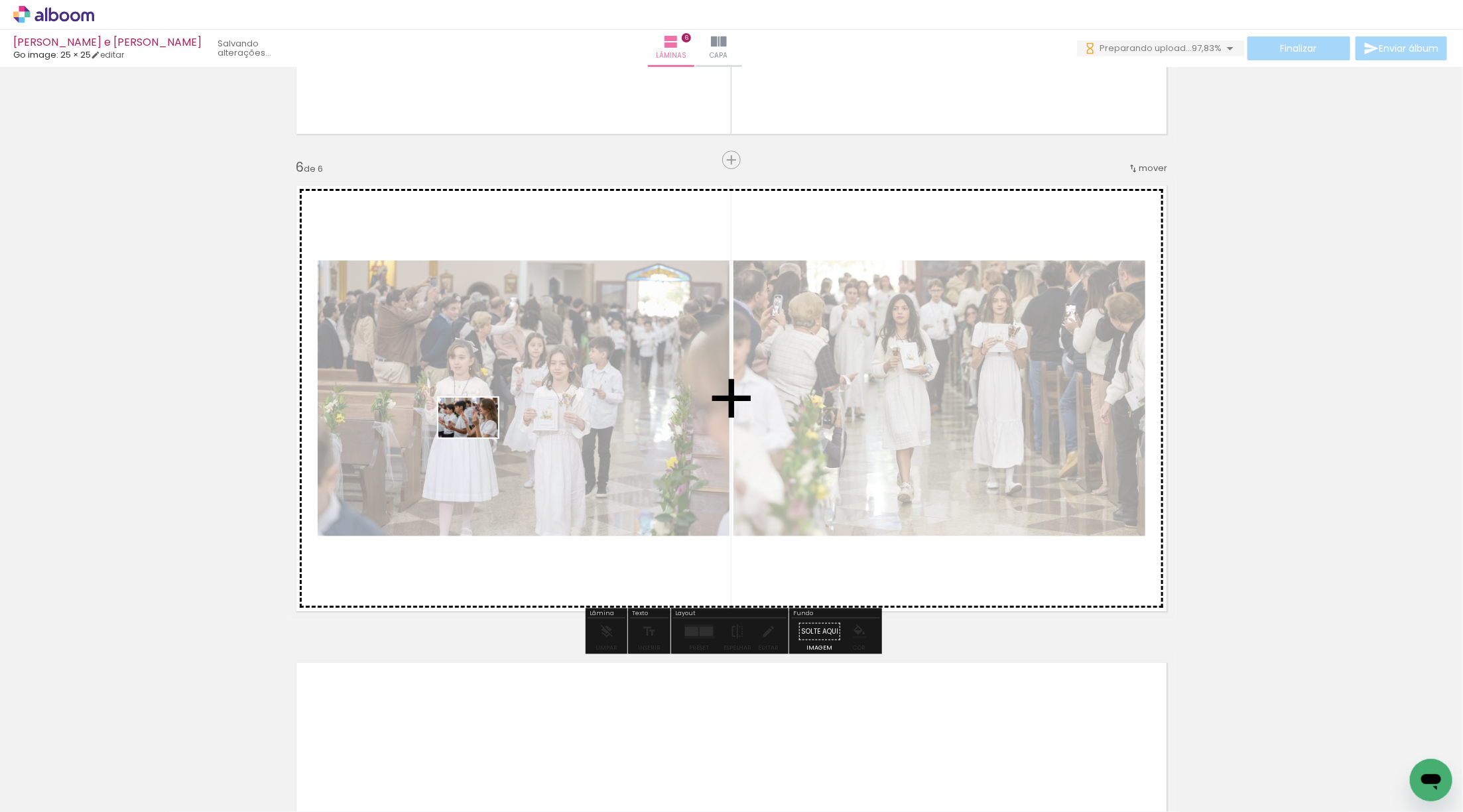
drag, startPoint x: 153, startPoint y: 764, endPoint x: 473, endPoint y: 449, distance: 449.0
click at [476, 440] on quentale-workspace at bounding box center [732, 406] width 1463 height 812
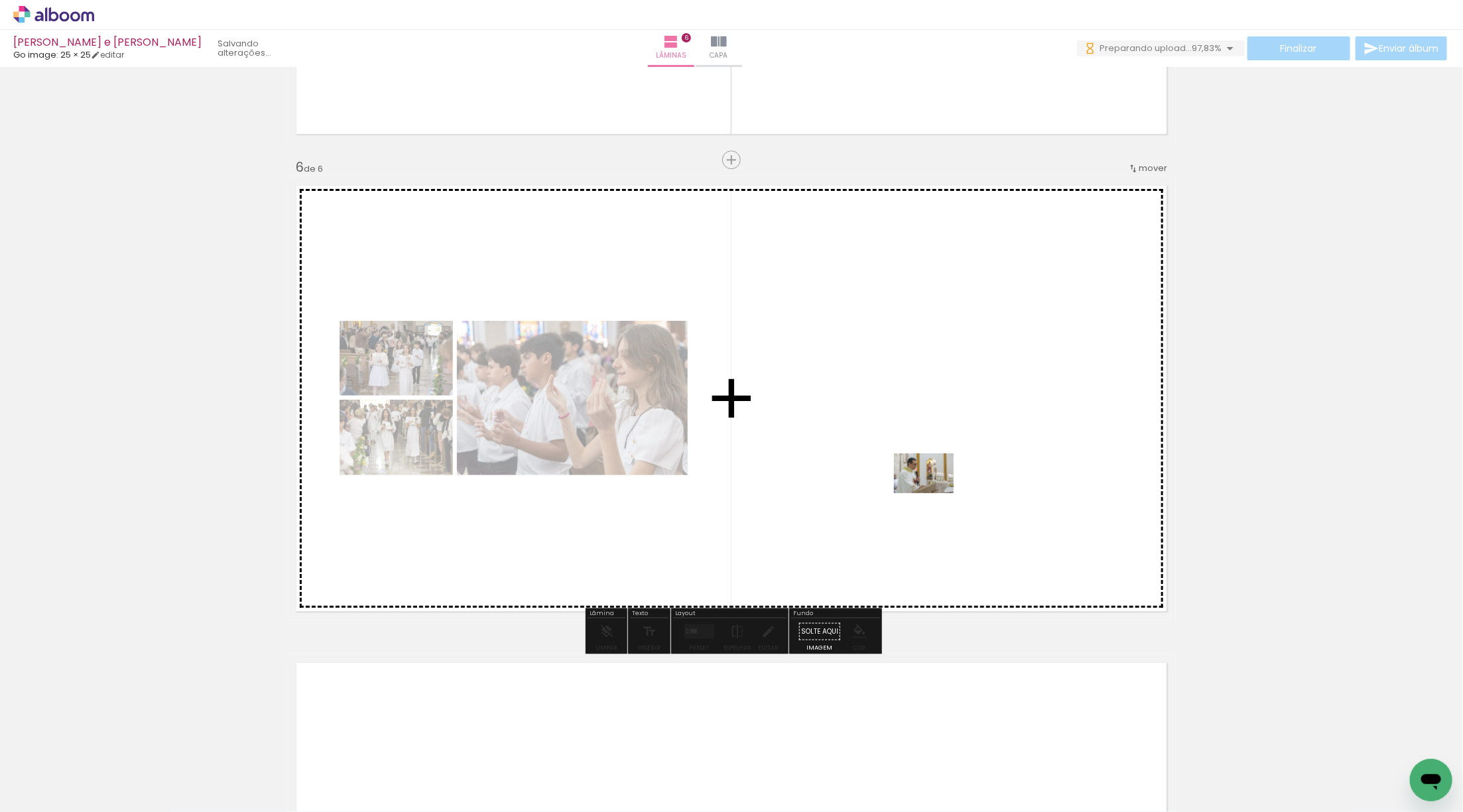
drag, startPoint x: 175, startPoint y: 757, endPoint x: 1047, endPoint y: 468, distance: 918.6
click at [1047, 468] on quentale-workspace at bounding box center [732, 406] width 1463 height 812
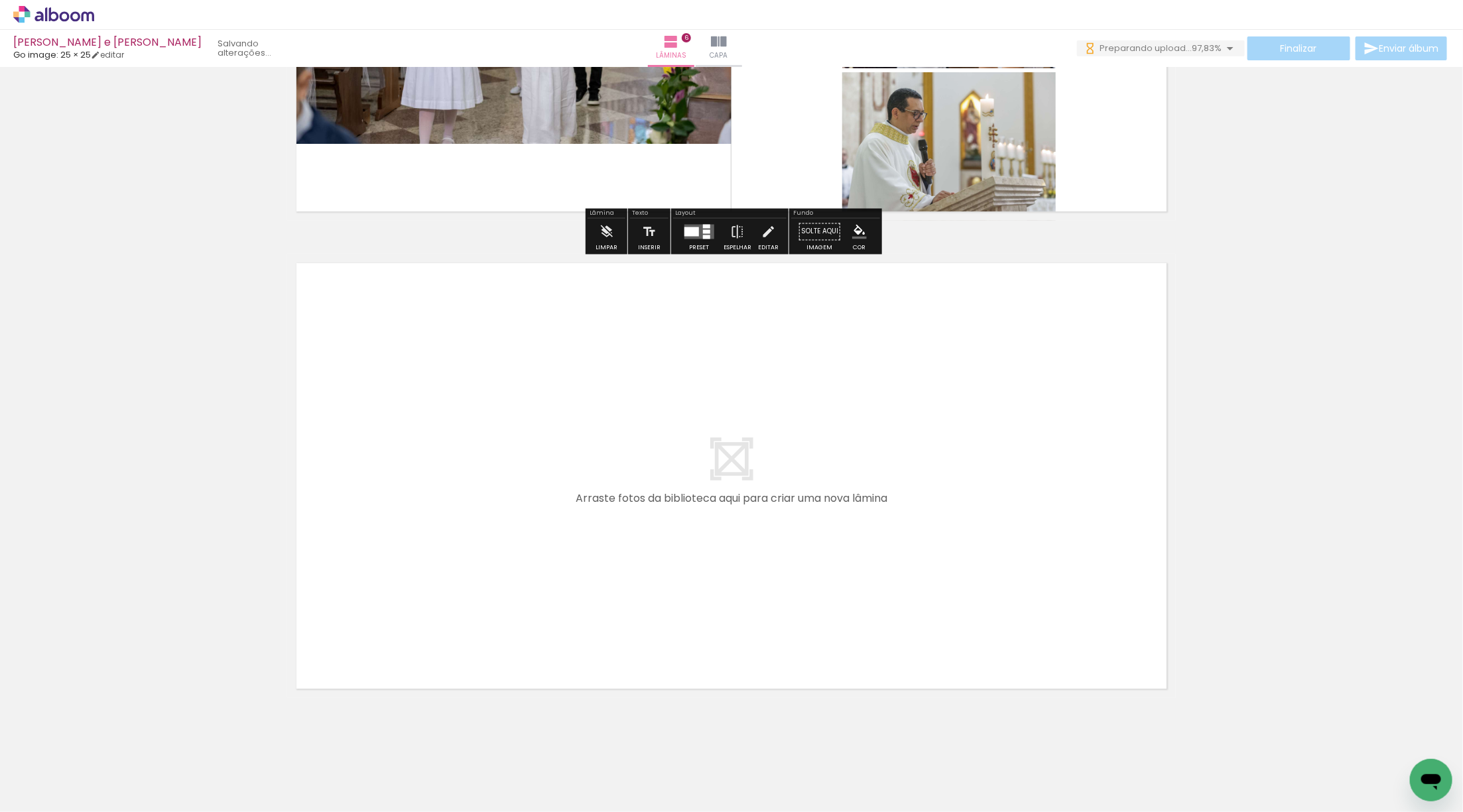
scroll to position [2729, 0]
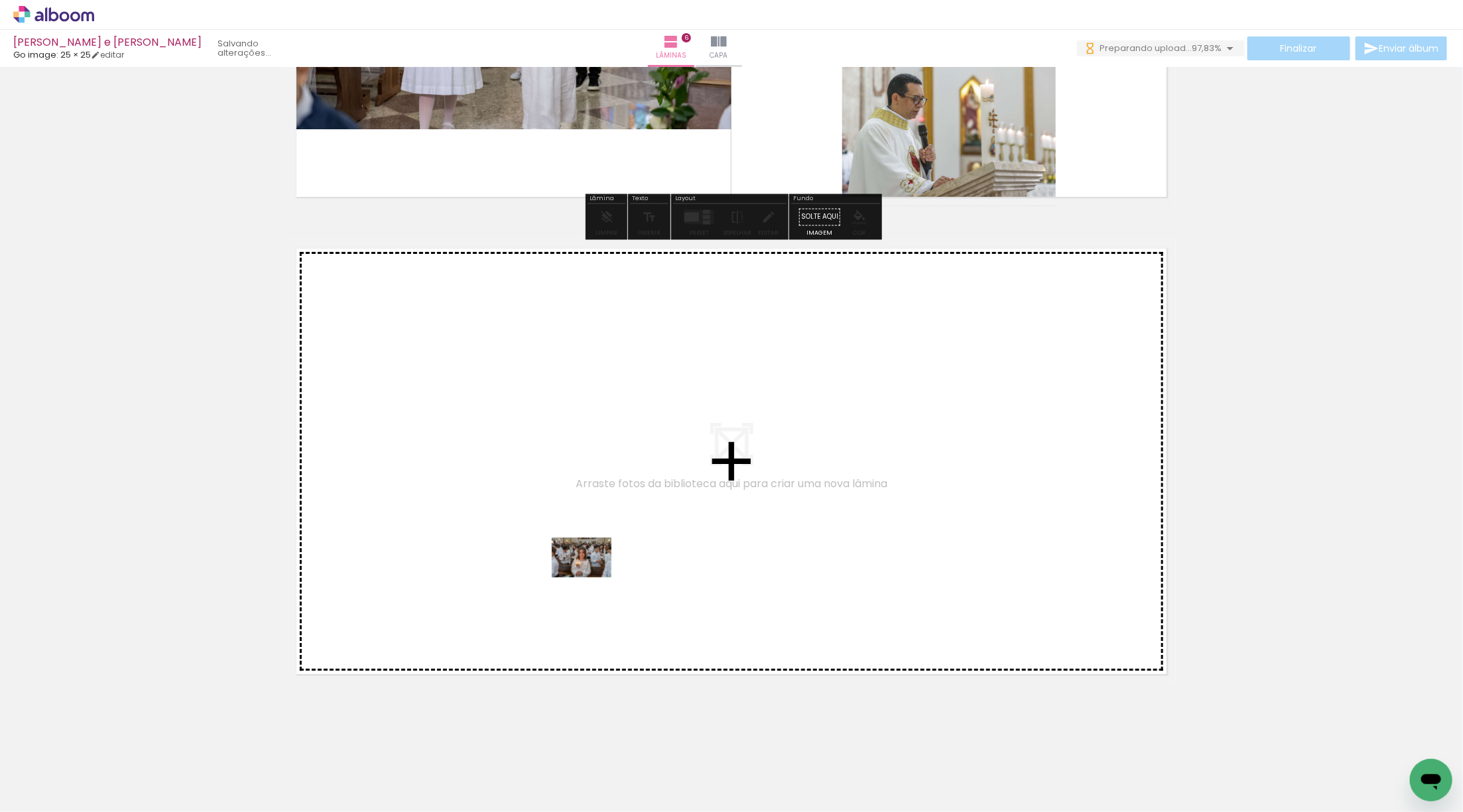
drag, startPoint x: 131, startPoint y: 769, endPoint x: 584, endPoint y: 573, distance: 493.6
click at [584, 573] on quentale-workspace at bounding box center [732, 406] width 1463 height 812
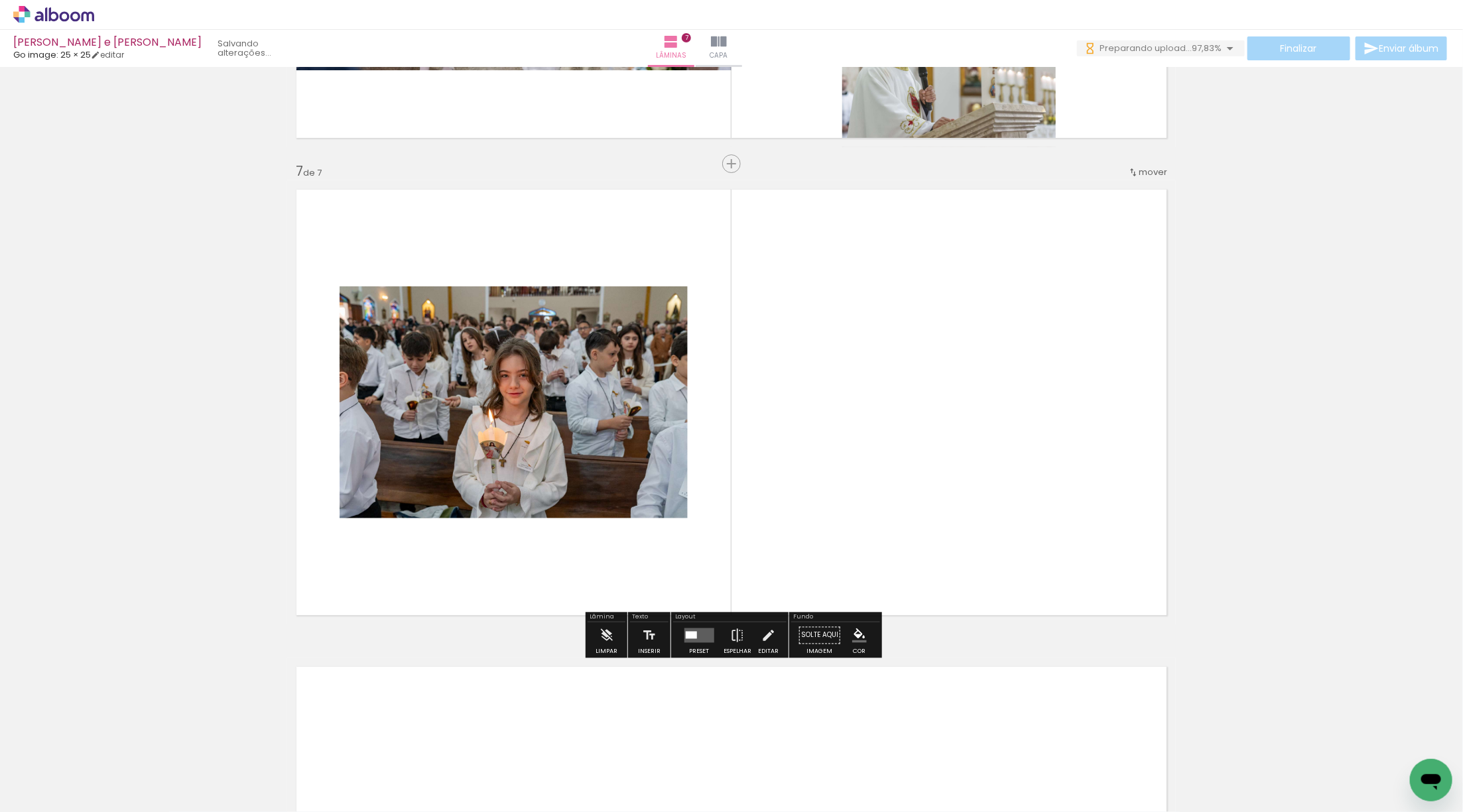
scroll to position [2792, 0]
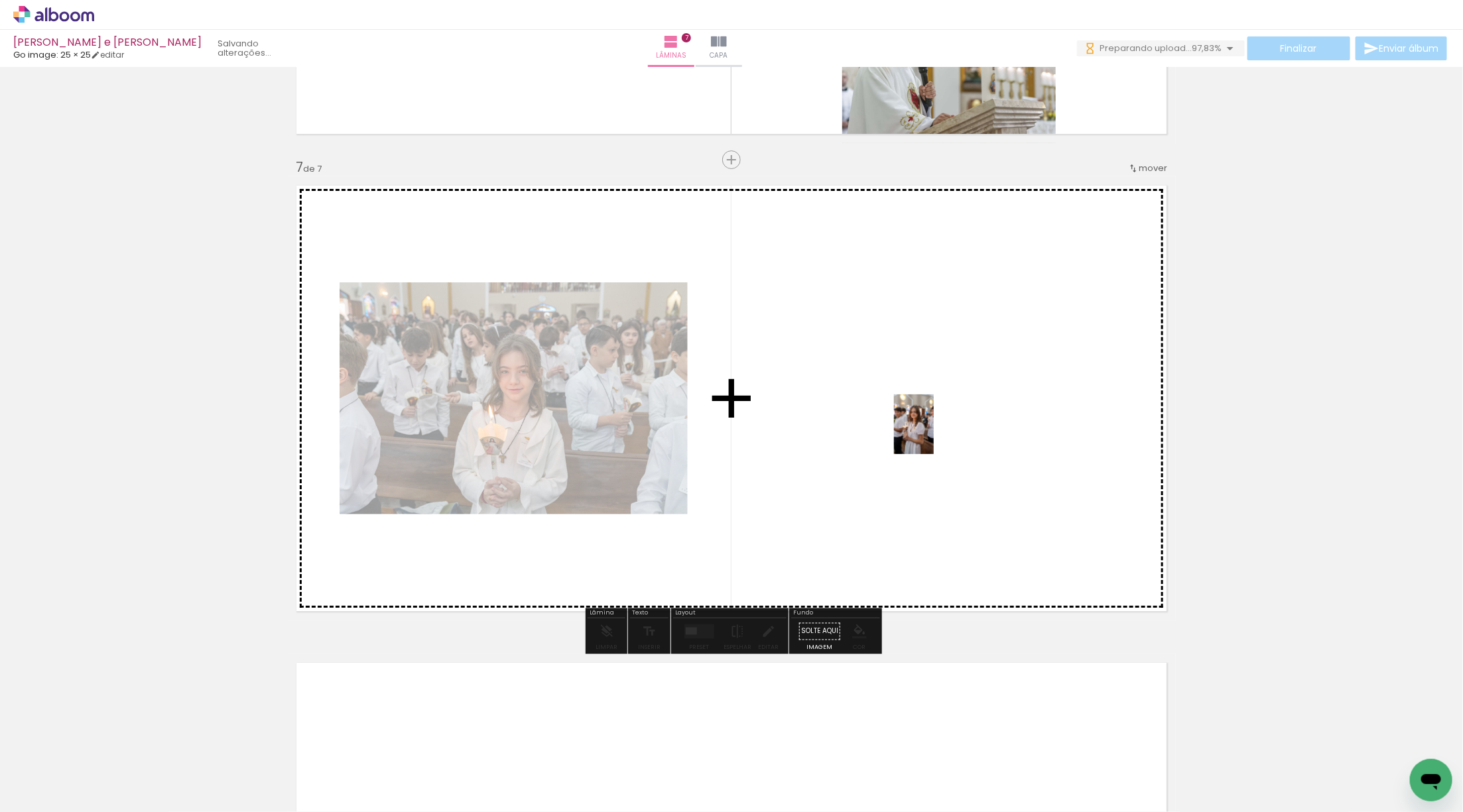
drag, startPoint x: 185, startPoint y: 743, endPoint x: 926, endPoint y: 437, distance: 801.7
click at [928, 435] on quentale-workspace at bounding box center [732, 406] width 1463 height 812
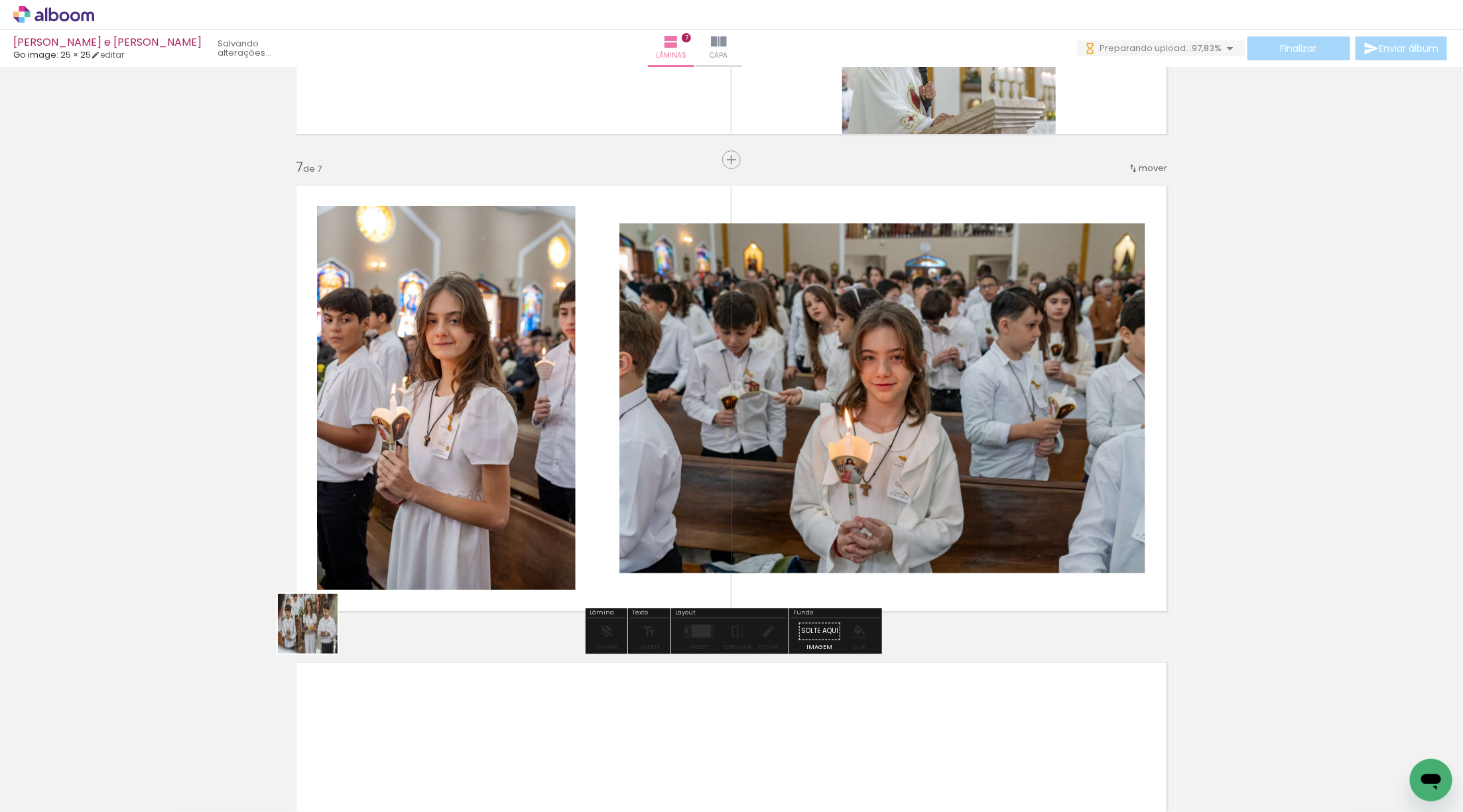
drag, startPoint x: 148, startPoint y: 780, endPoint x: 388, endPoint y: 570, distance: 318.9
click at [389, 564] on quentale-workspace at bounding box center [732, 406] width 1463 height 812
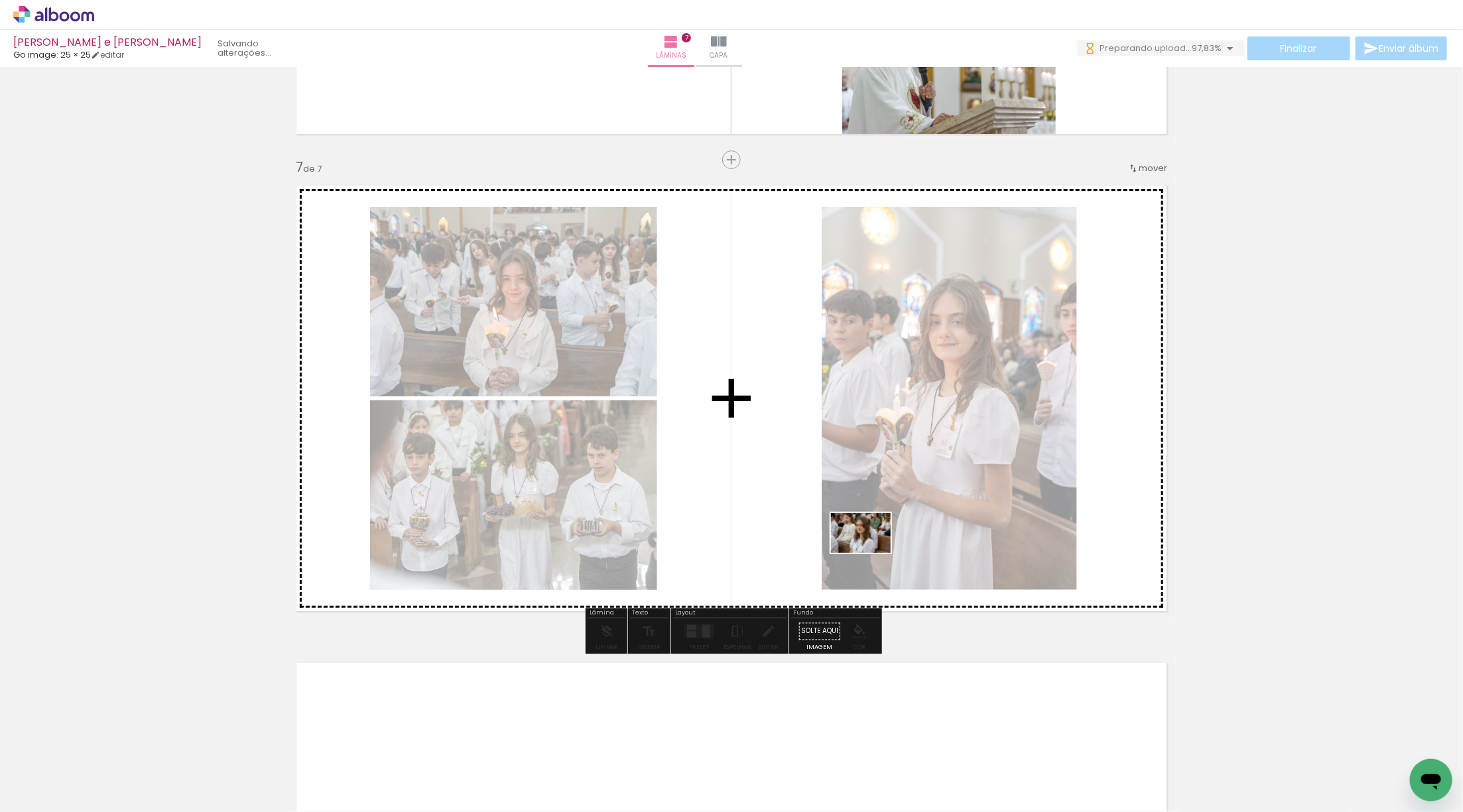
drag, startPoint x: 300, startPoint y: 731, endPoint x: 880, endPoint y: 550, distance: 607.6
click at [880, 550] on quentale-workspace at bounding box center [732, 406] width 1463 height 812
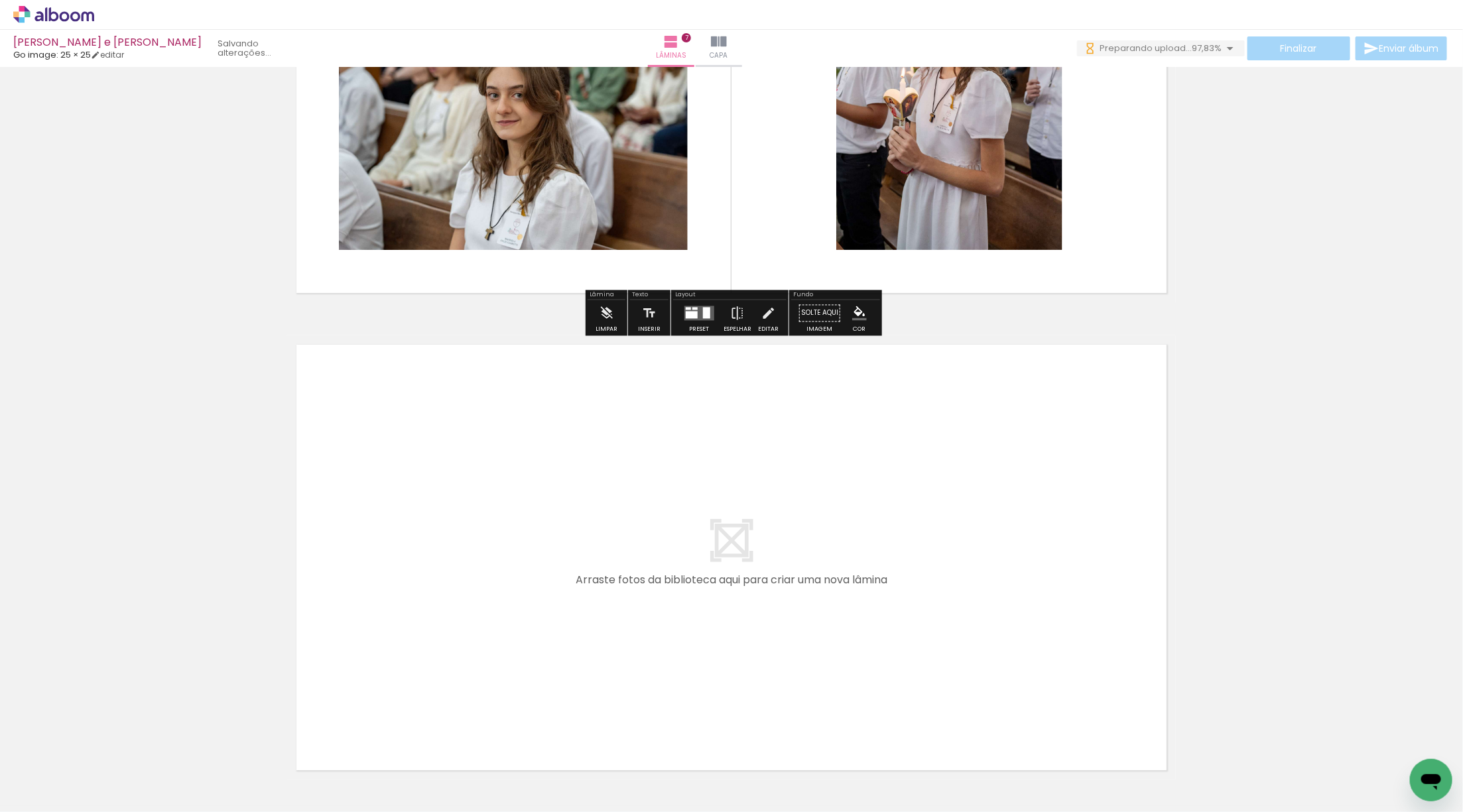
scroll to position [3112, 0]
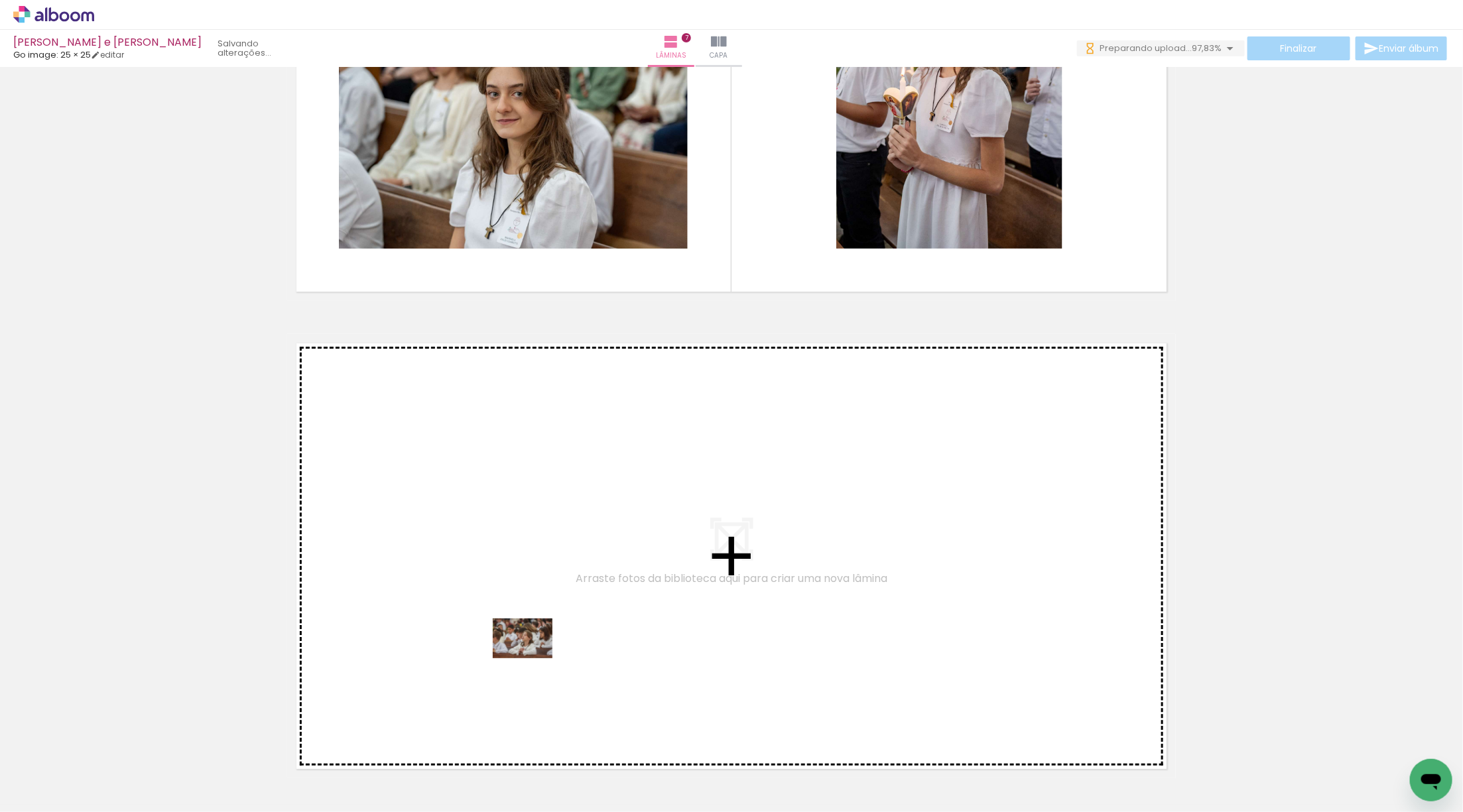
click at [533, 655] on quentale-workspace at bounding box center [732, 406] width 1463 height 812
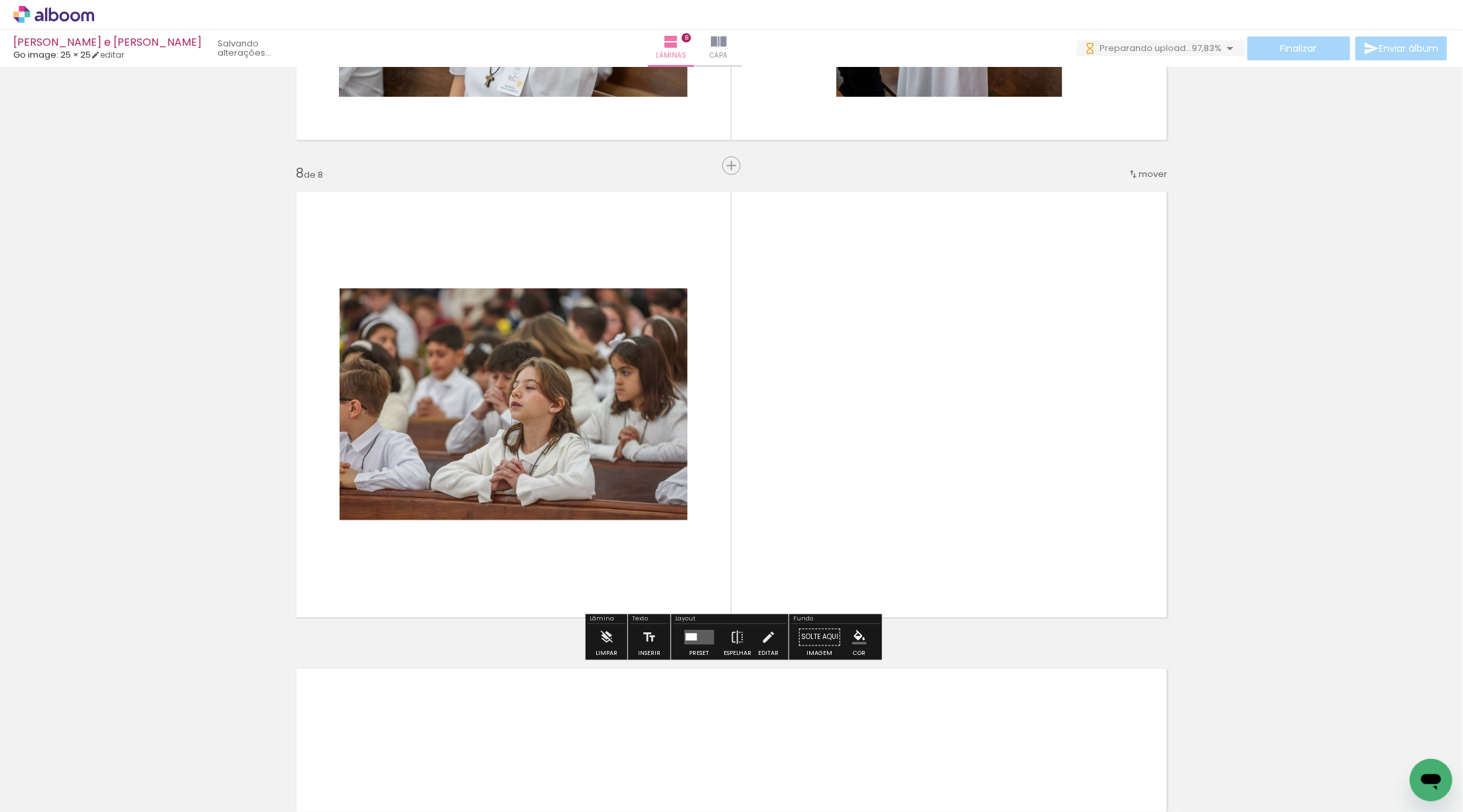
scroll to position [3270, 0]
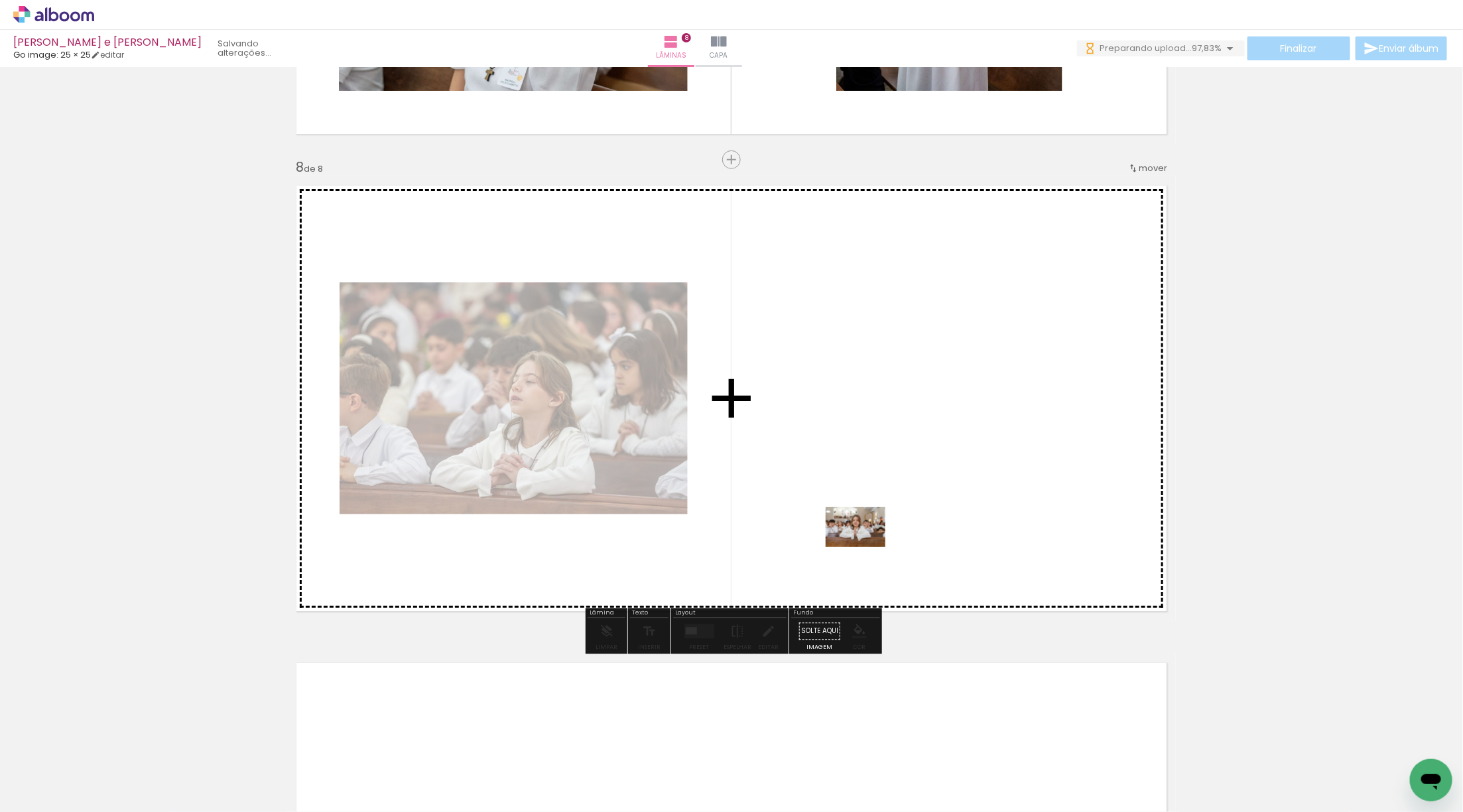
drag, startPoint x: 467, startPoint y: 672, endPoint x: 867, endPoint y: 546, distance: 419.4
click at [867, 546] on quentale-workspace at bounding box center [732, 406] width 1463 height 812
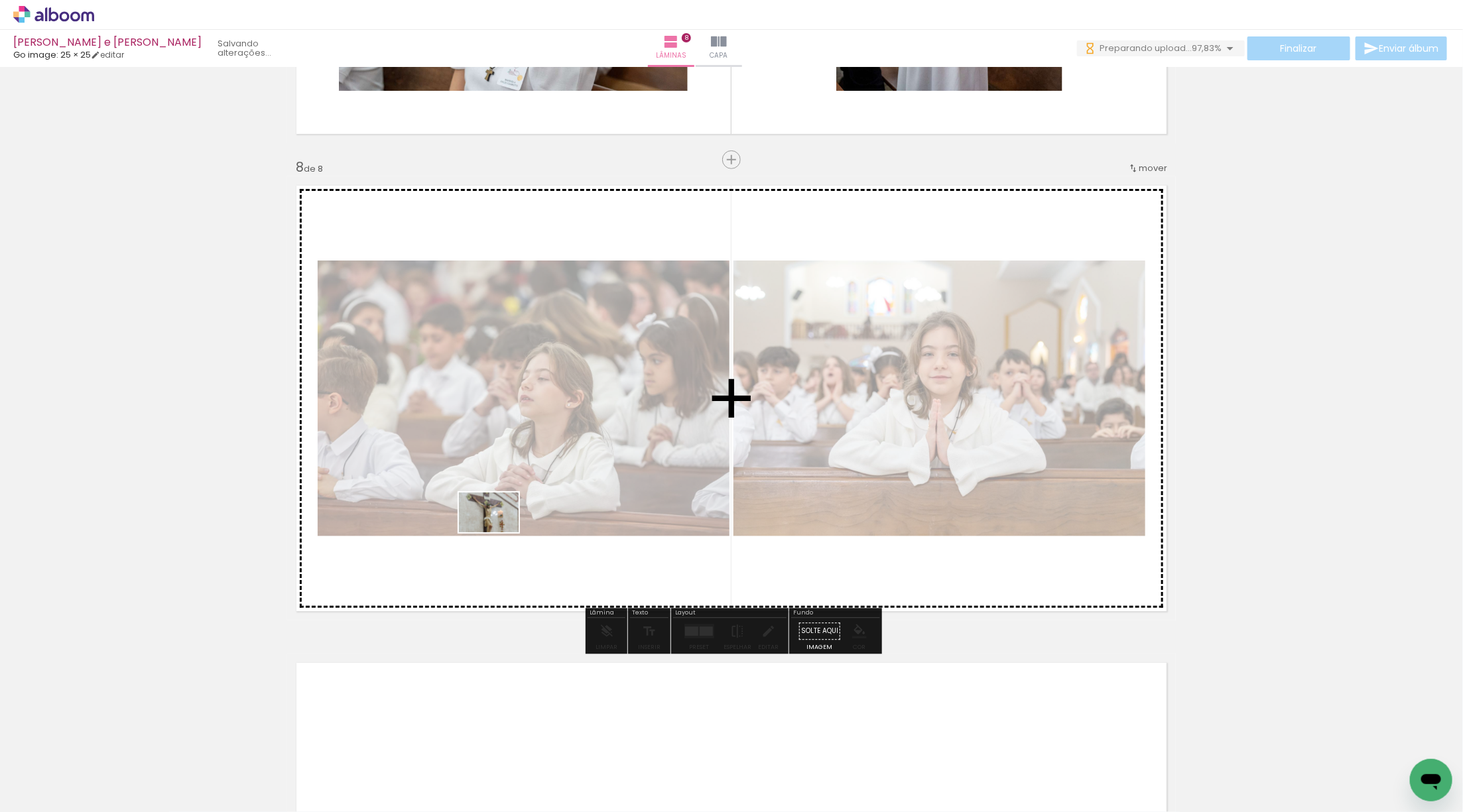
drag, startPoint x: 178, startPoint y: 737, endPoint x: 595, endPoint y: 513, distance: 473.4
click at [606, 506] on quentale-workspace at bounding box center [732, 406] width 1463 height 812
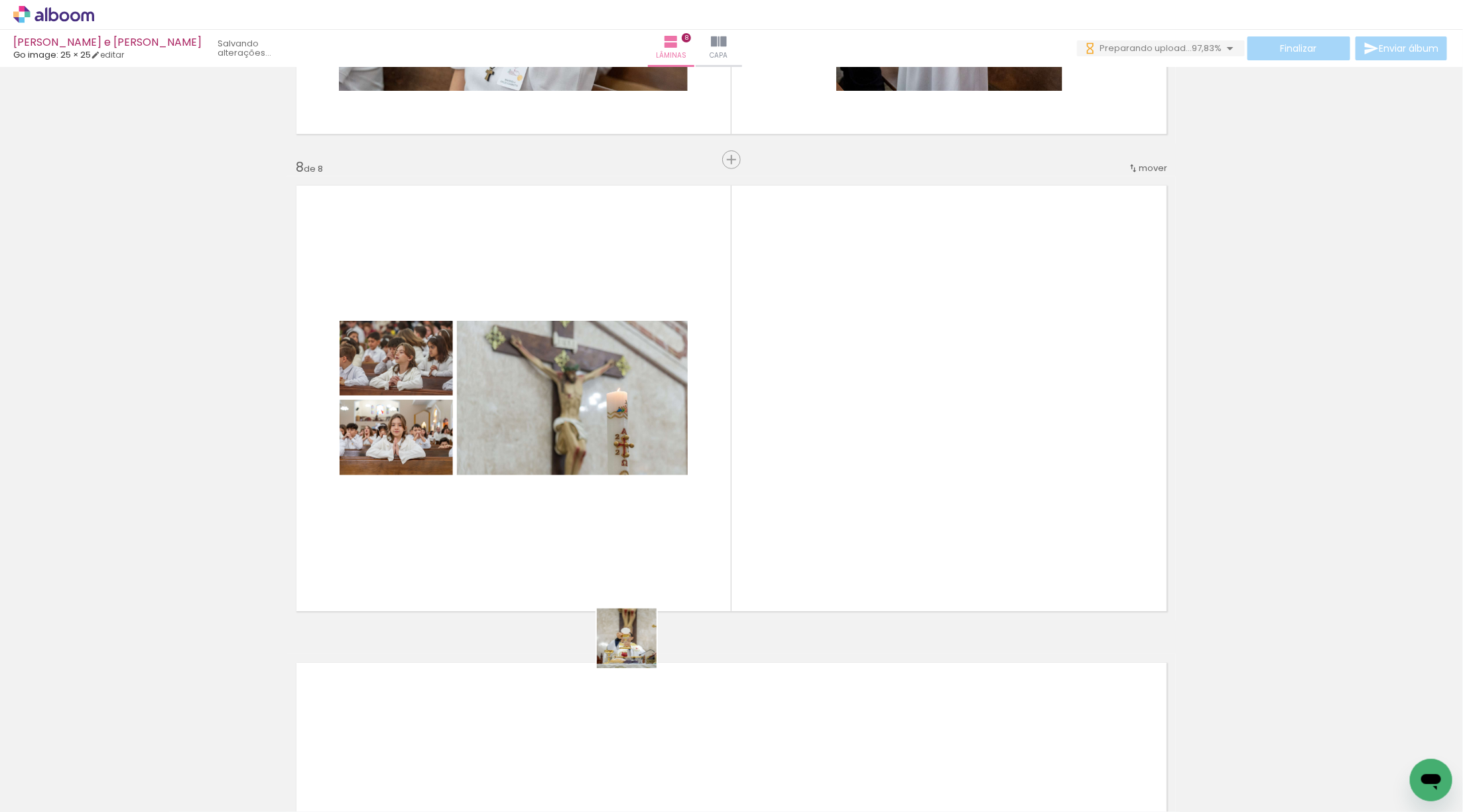
drag, startPoint x: 269, startPoint y: 737, endPoint x: 864, endPoint y: 590, distance: 612.9
click at [864, 590] on quentale-workspace at bounding box center [732, 406] width 1463 height 812
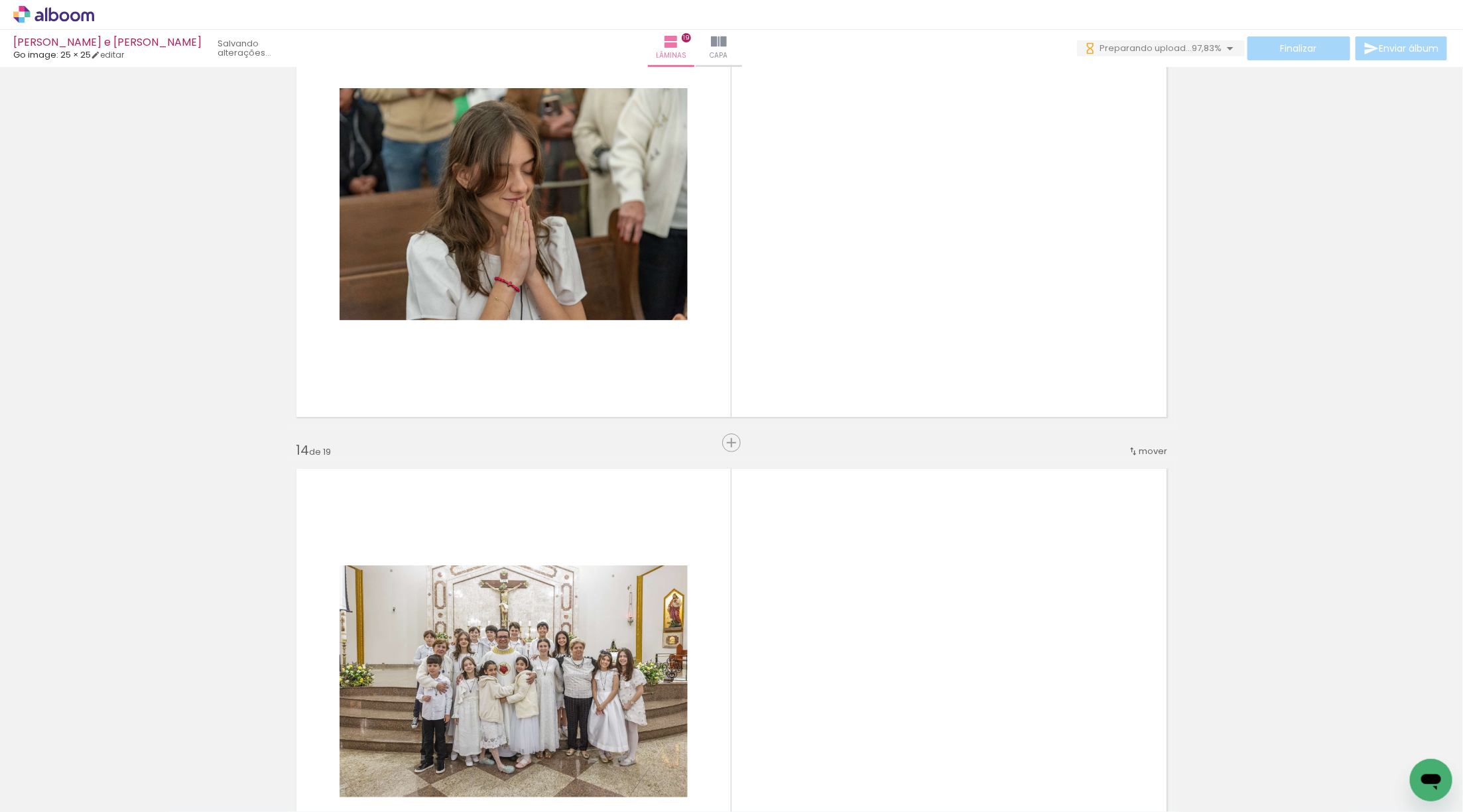
scroll to position [5856, 0]
